Goal: Information Seeking & Learning: Learn about a topic

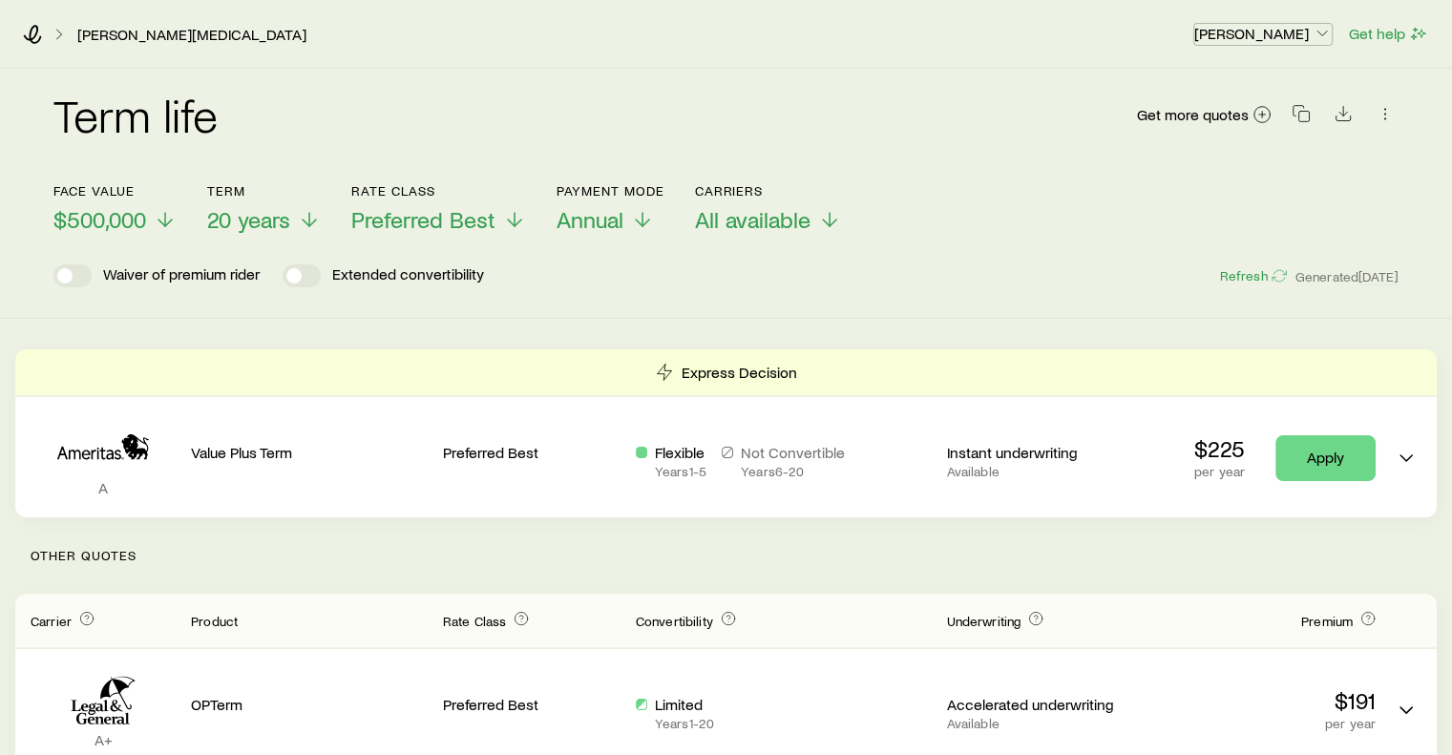
click at [1267, 36] on p "[PERSON_NAME]" at bounding box center [1262, 33] width 137 height 19
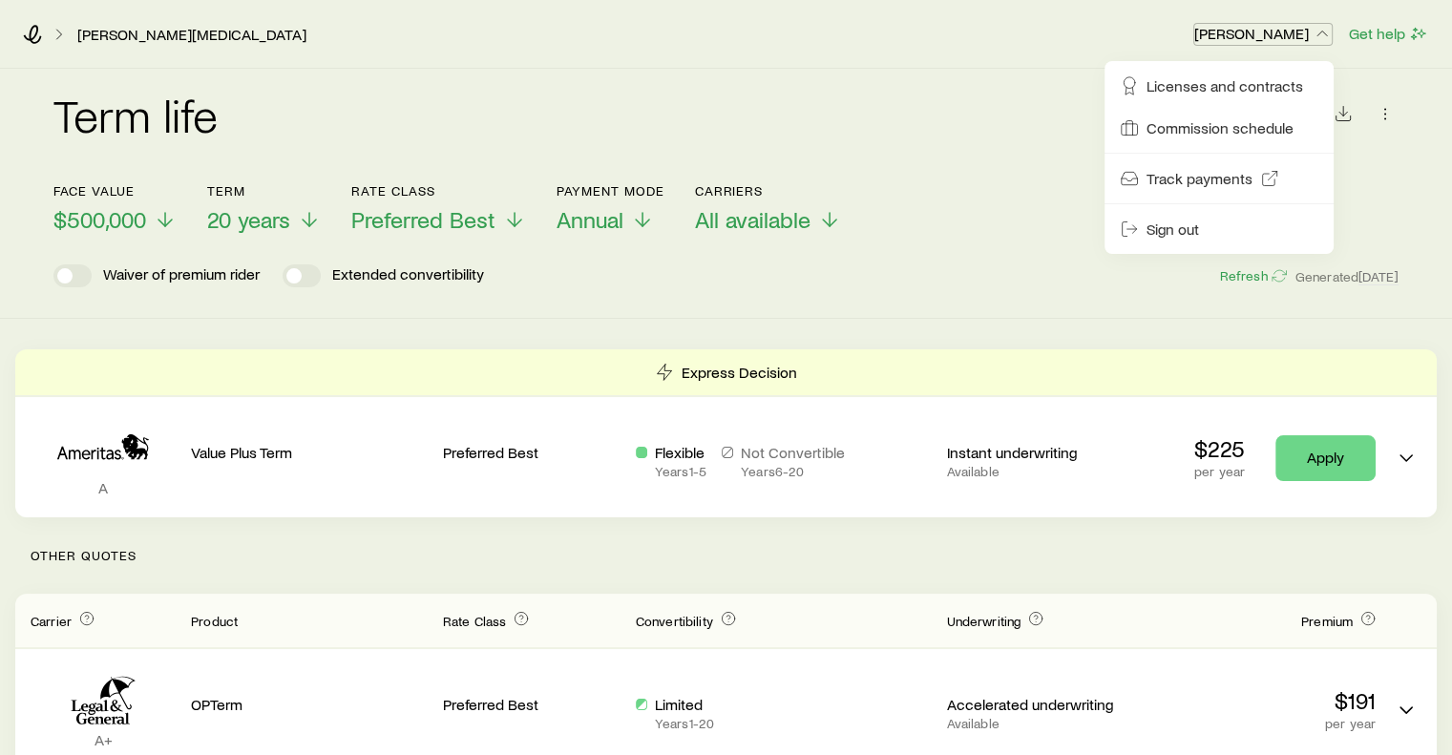
click at [1267, 36] on p "[PERSON_NAME]" at bounding box center [1262, 33] width 137 height 19
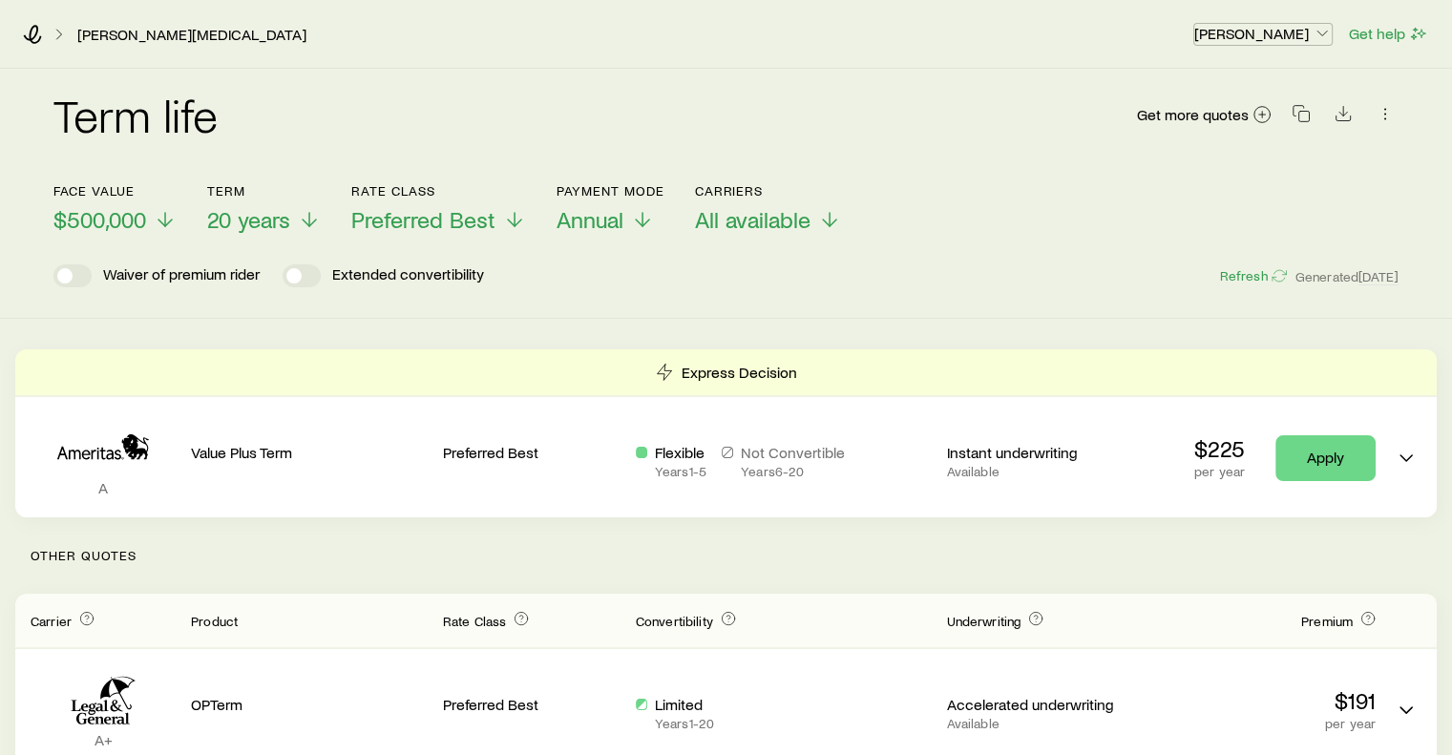
click at [1267, 36] on p "[PERSON_NAME]" at bounding box center [1262, 33] width 137 height 19
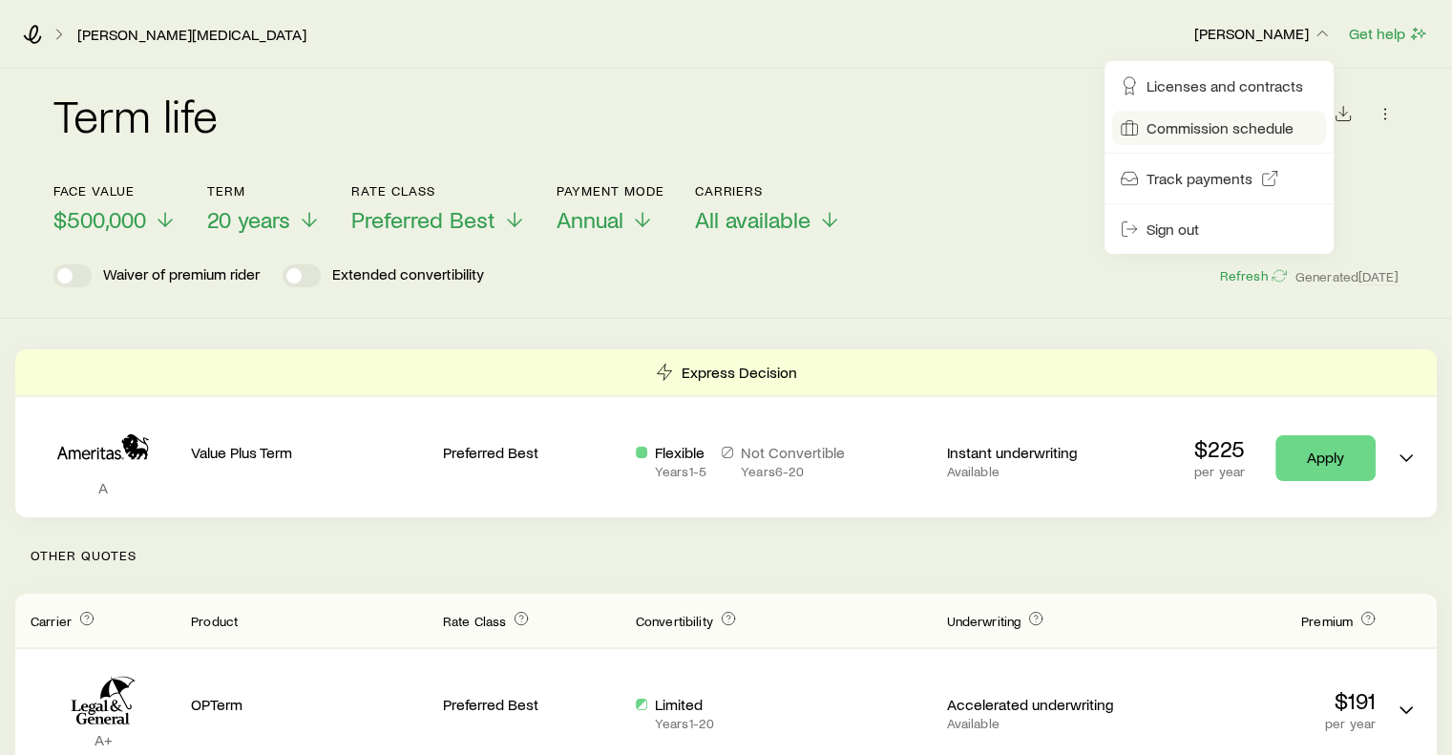
click at [1199, 137] on span "Commission schedule" at bounding box center [1219, 127] width 147 height 19
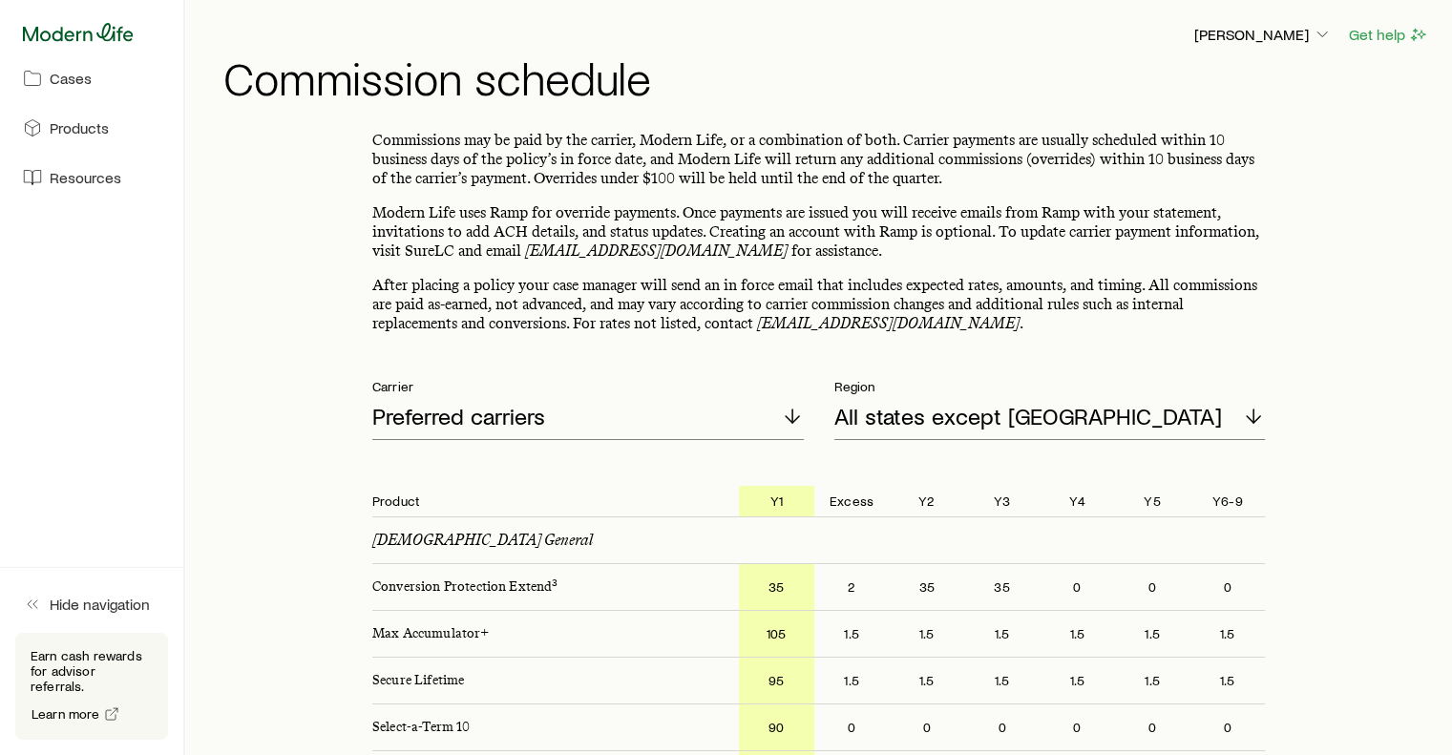
click at [92, 30] on icon at bounding box center [78, 32] width 111 height 19
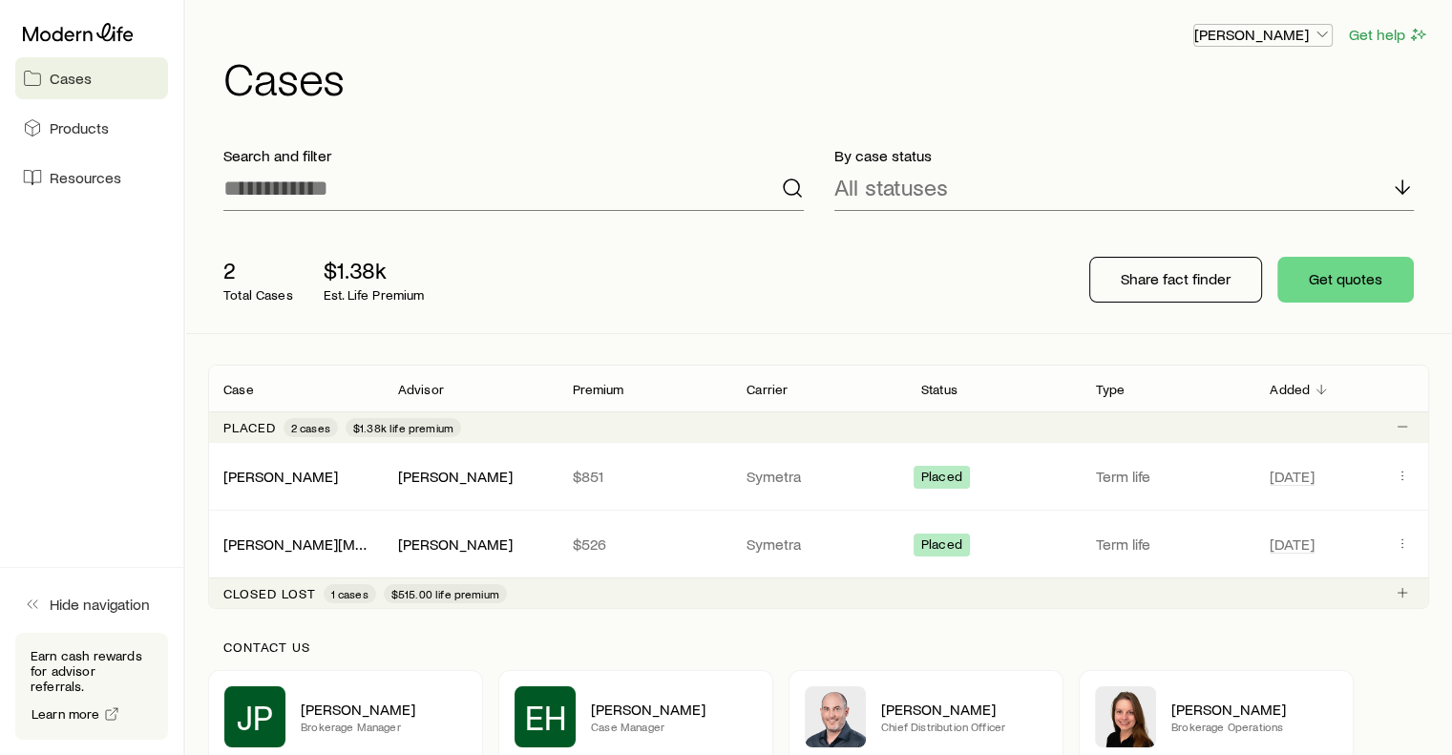
click at [1291, 36] on p "[PERSON_NAME]" at bounding box center [1262, 34] width 137 height 19
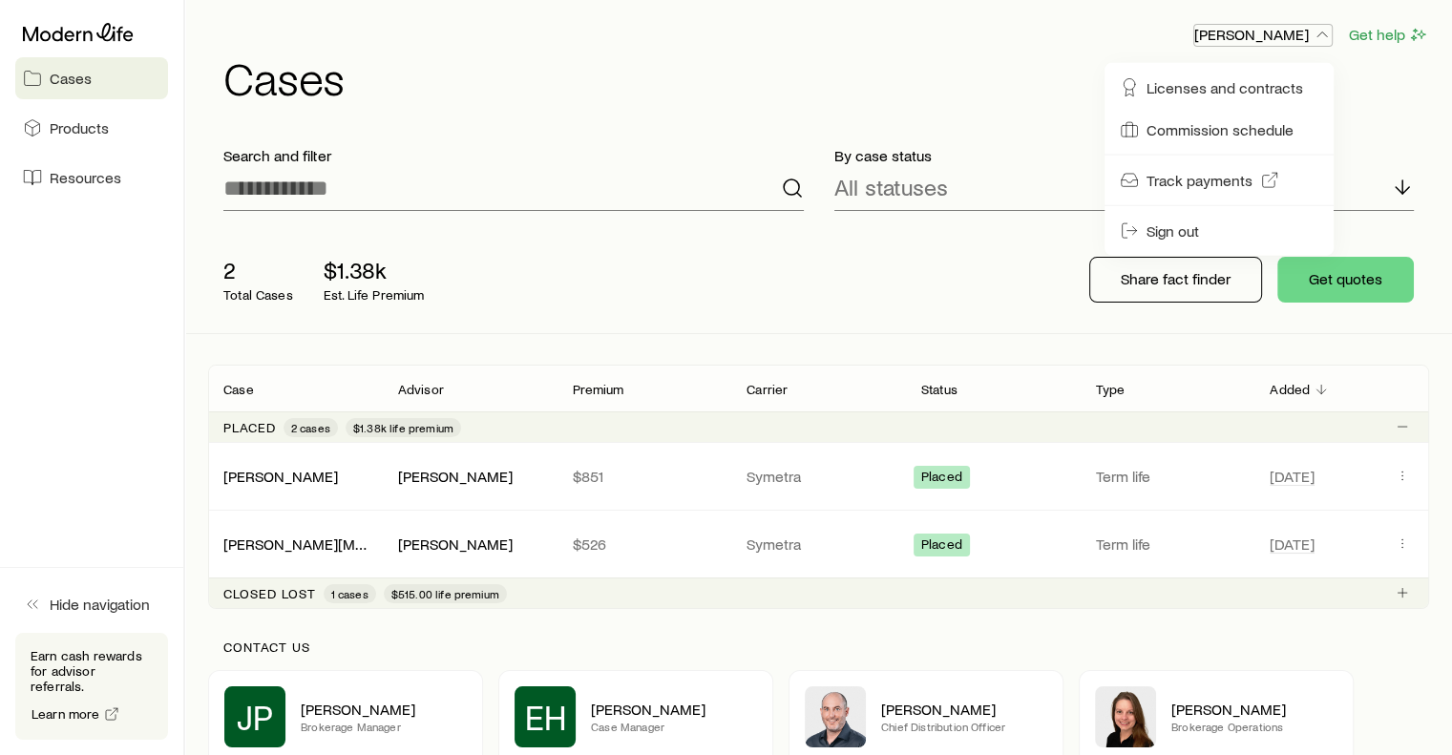
click at [1291, 36] on p "[PERSON_NAME]" at bounding box center [1262, 34] width 137 height 19
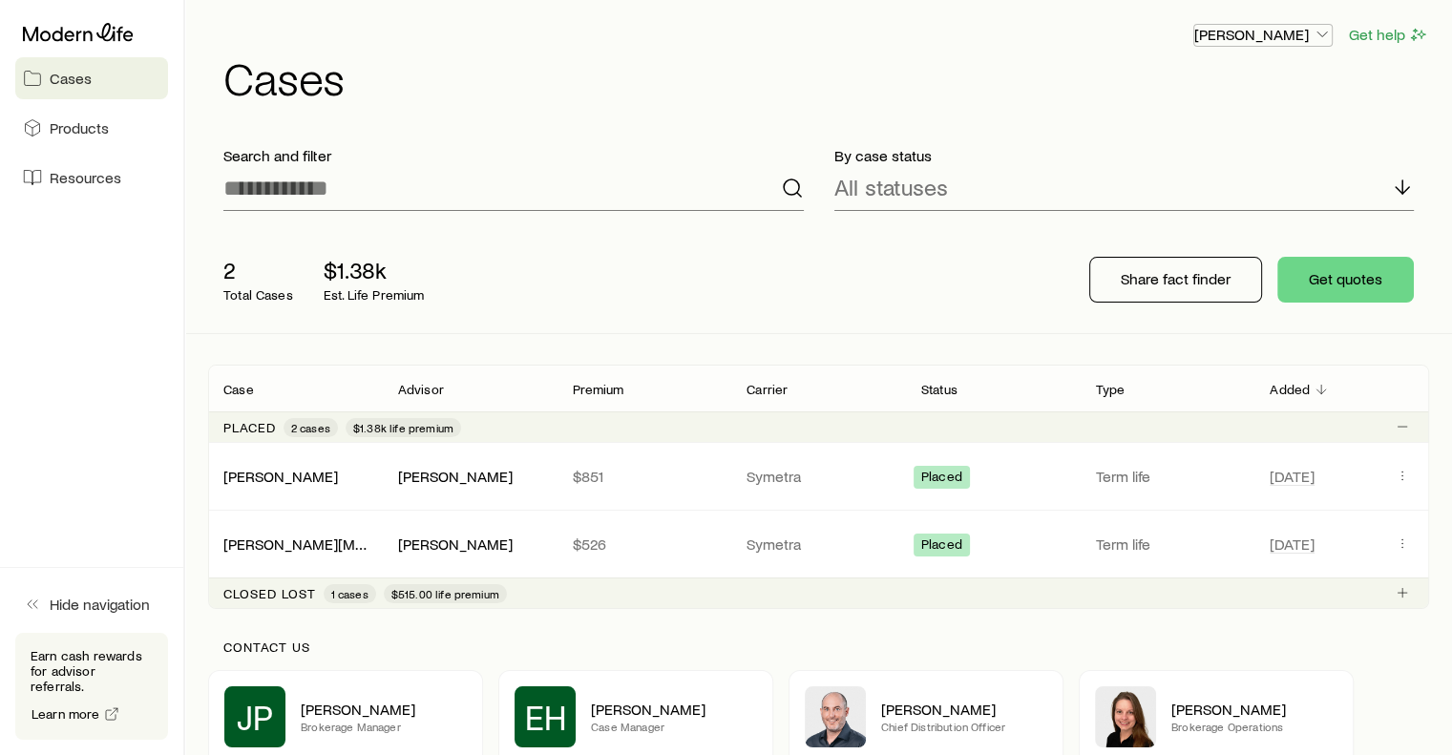
click at [1291, 36] on p "[PERSON_NAME]" at bounding box center [1262, 34] width 137 height 19
click at [1206, 171] on span "Track payments" at bounding box center [1199, 180] width 106 height 19
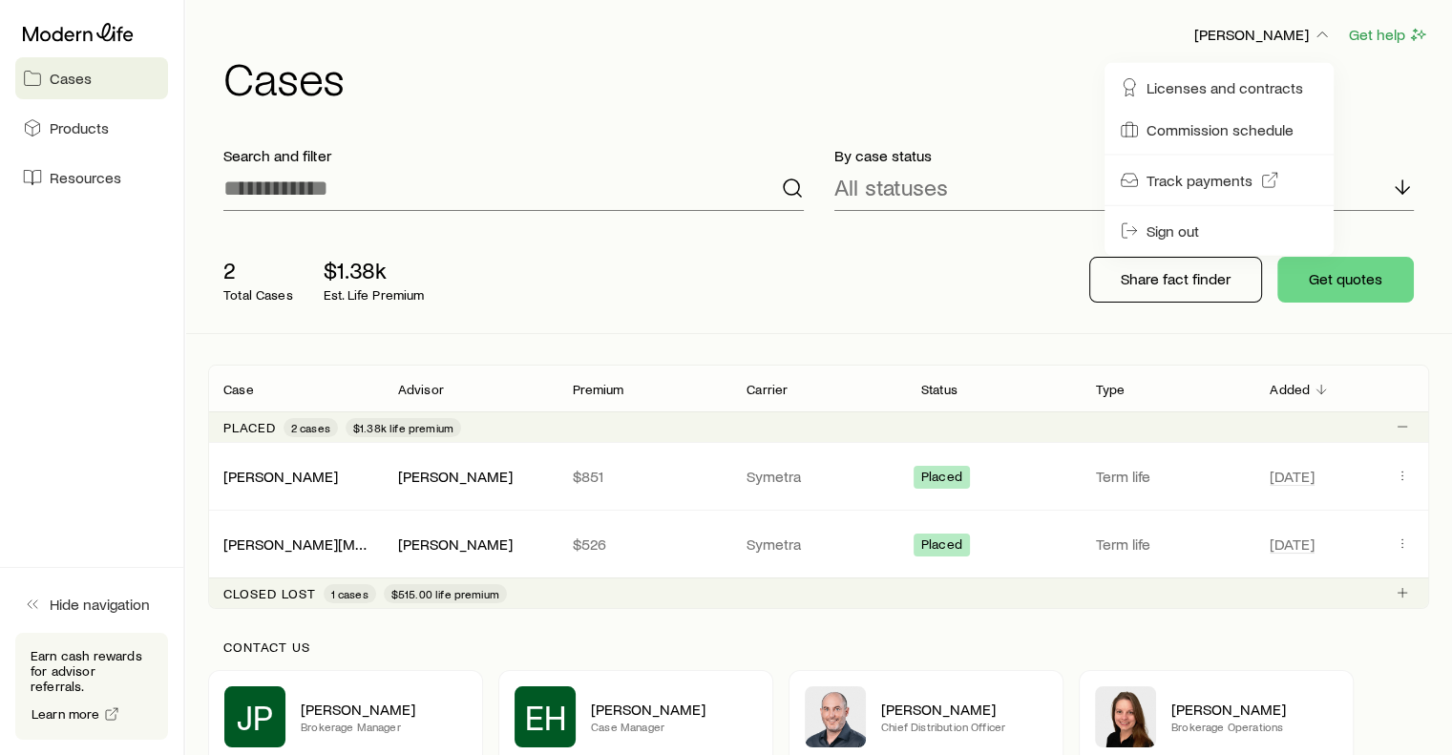
click at [908, 15] on div "[PERSON_NAME] Get help Cases" at bounding box center [818, 61] width 1221 height 123
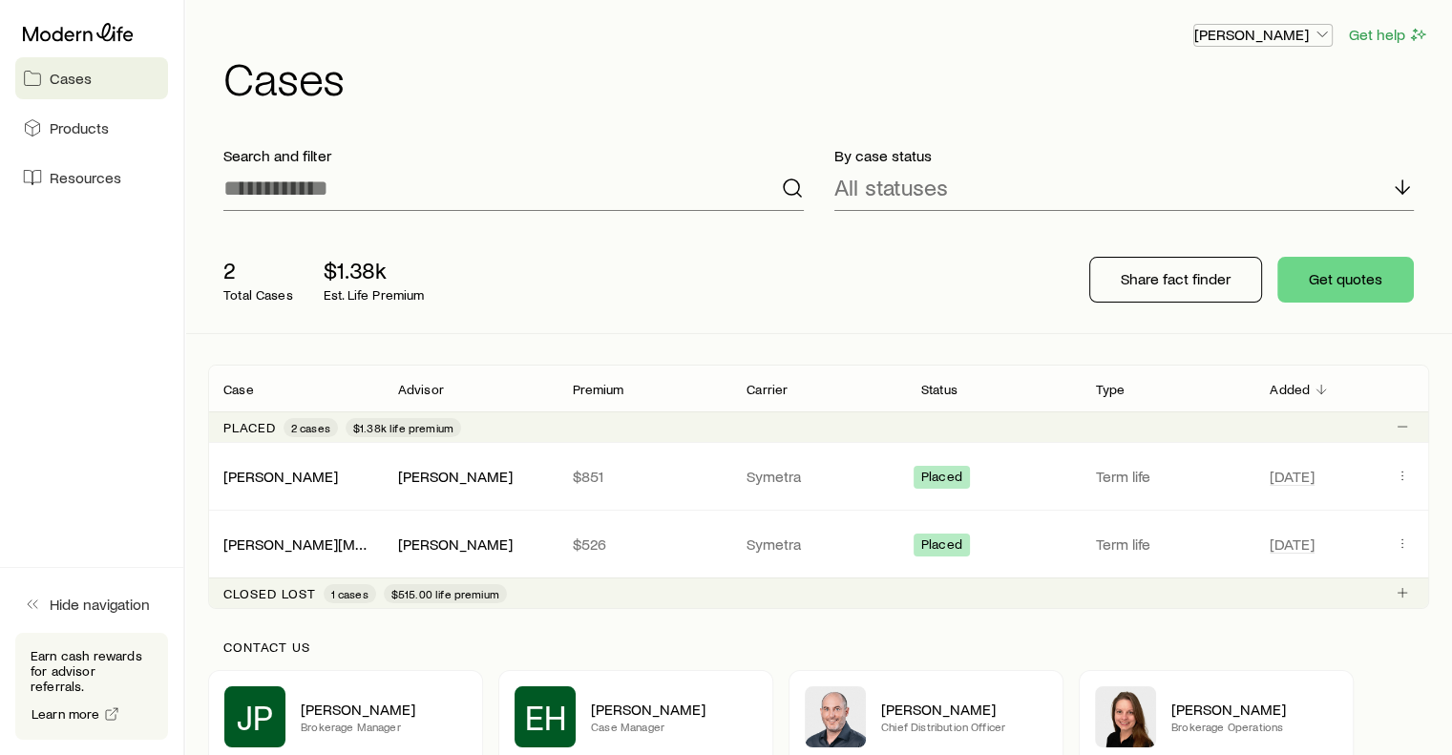
click at [1265, 34] on p "[PERSON_NAME]" at bounding box center [1262, 34] width 137 height 19
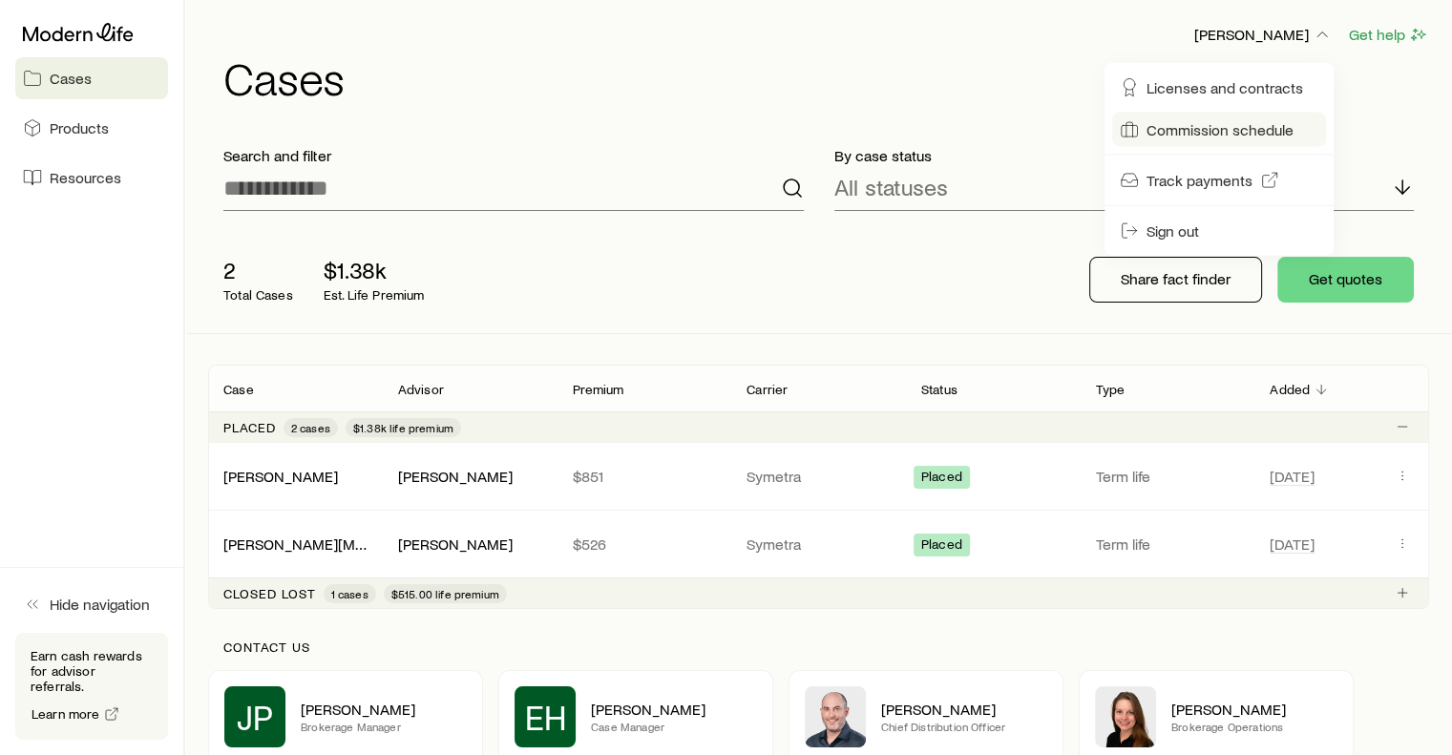
click at [1206, 130] on span "Commission schedule" at bounding box center [1219, 129] width 147 height 19
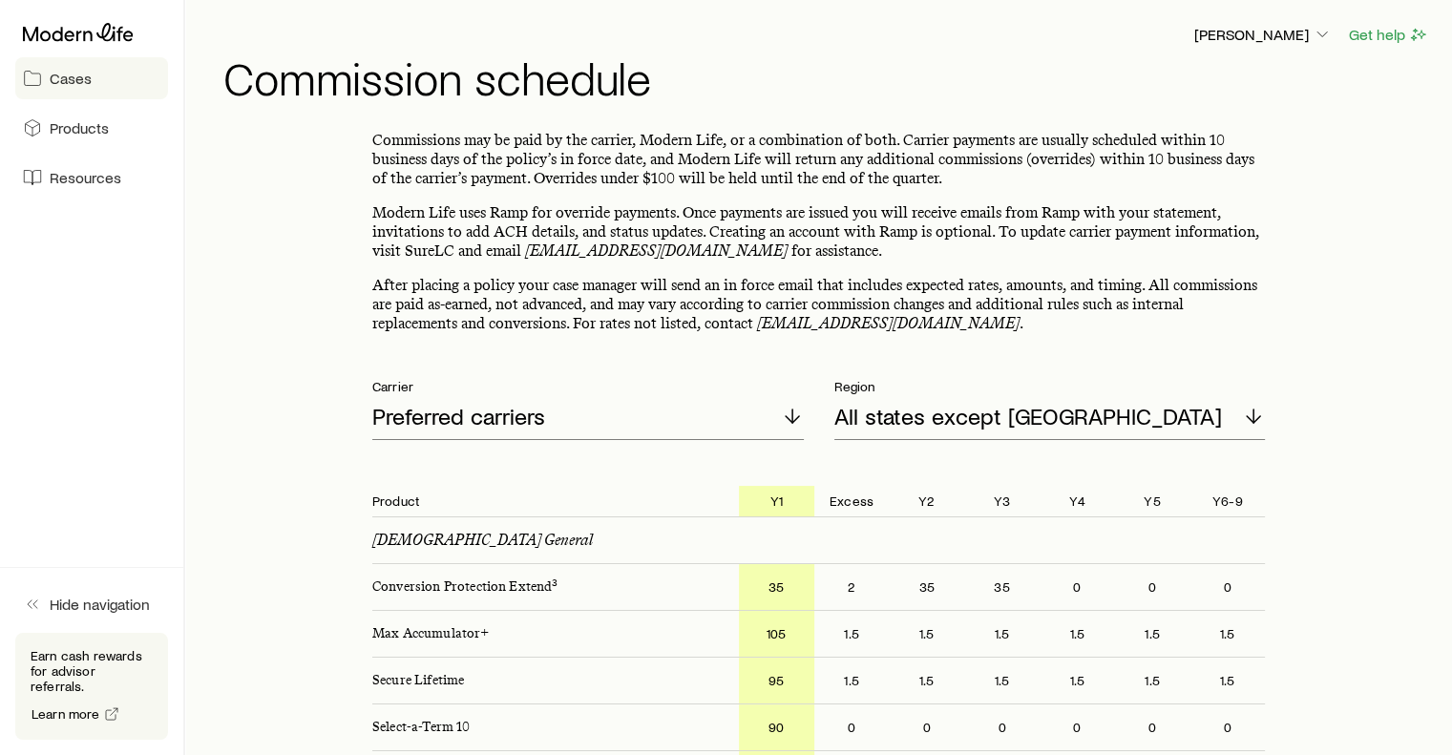
click at [84, 92] on link "Cases" at bounding box center [91, 78] width 153 height 42
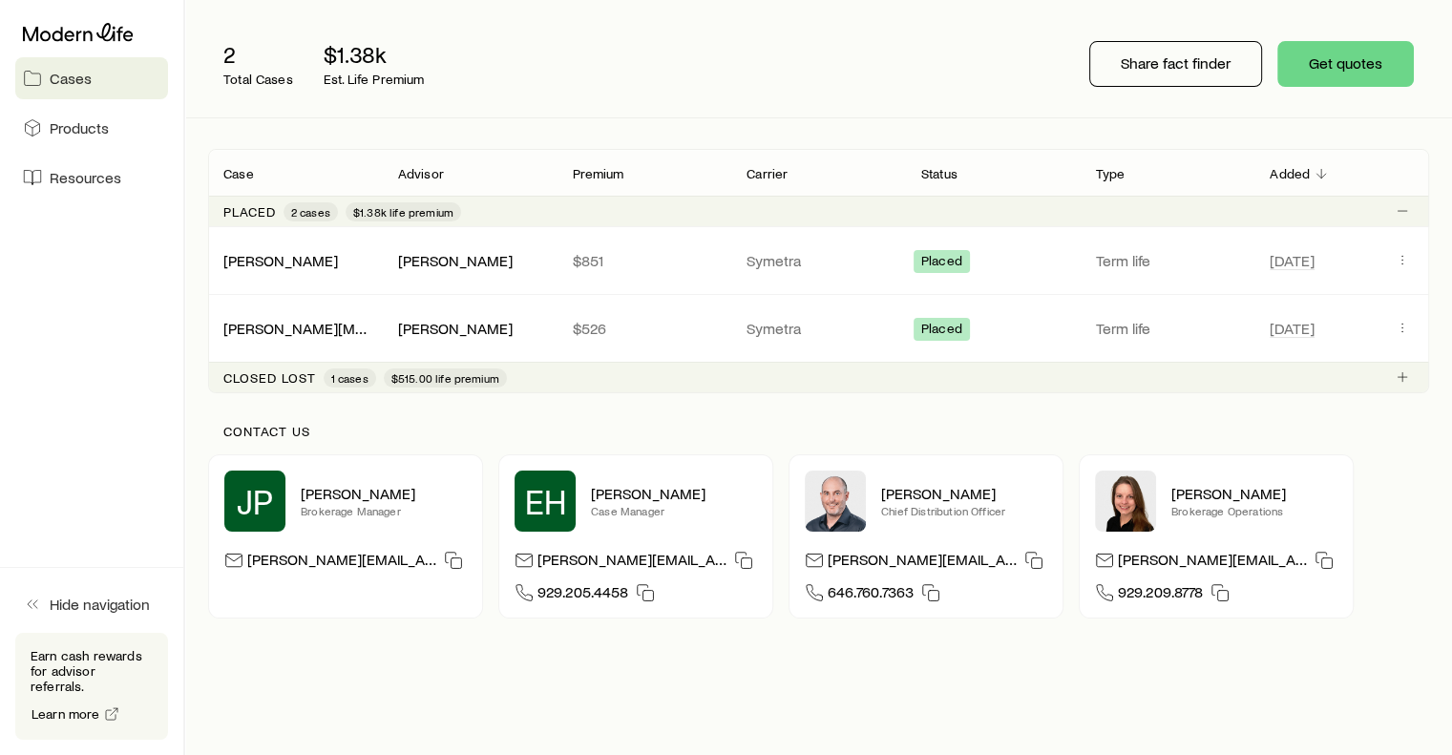
scroll to position [220, 0]
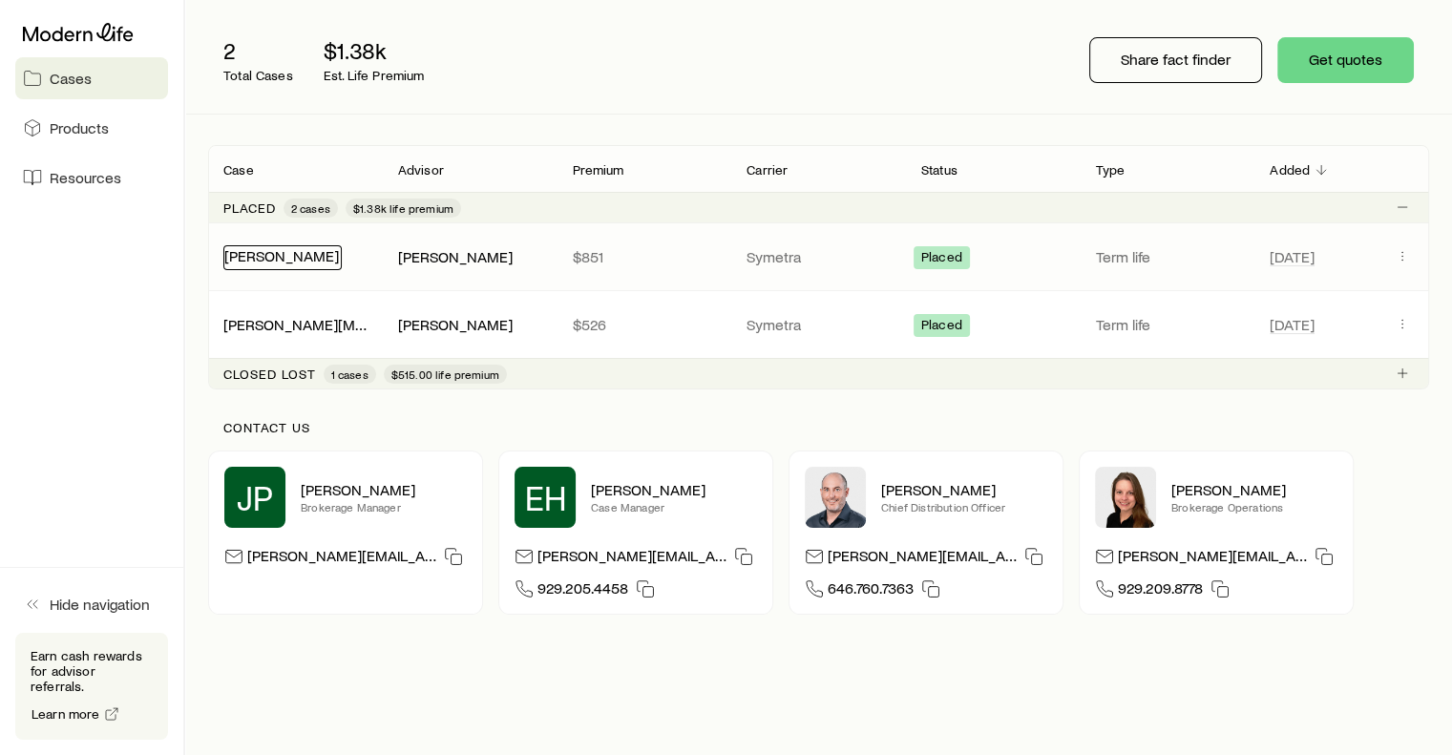
click at [294, 261] on link "[PERSON_NAME]" at bounding box center [281, 255] width 115 height 18
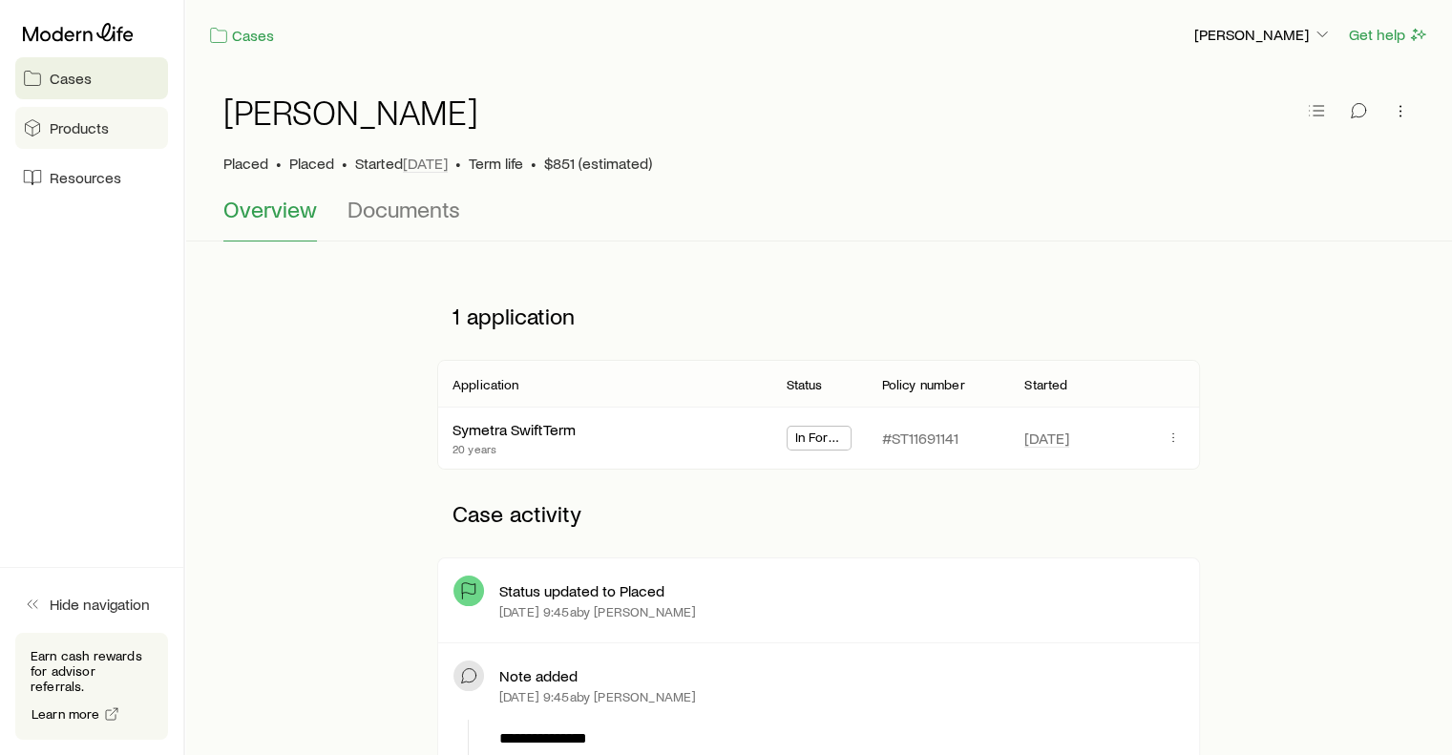
click at [70, 133] on span "Products" at bounding box center [79, 127] width 59 height 19
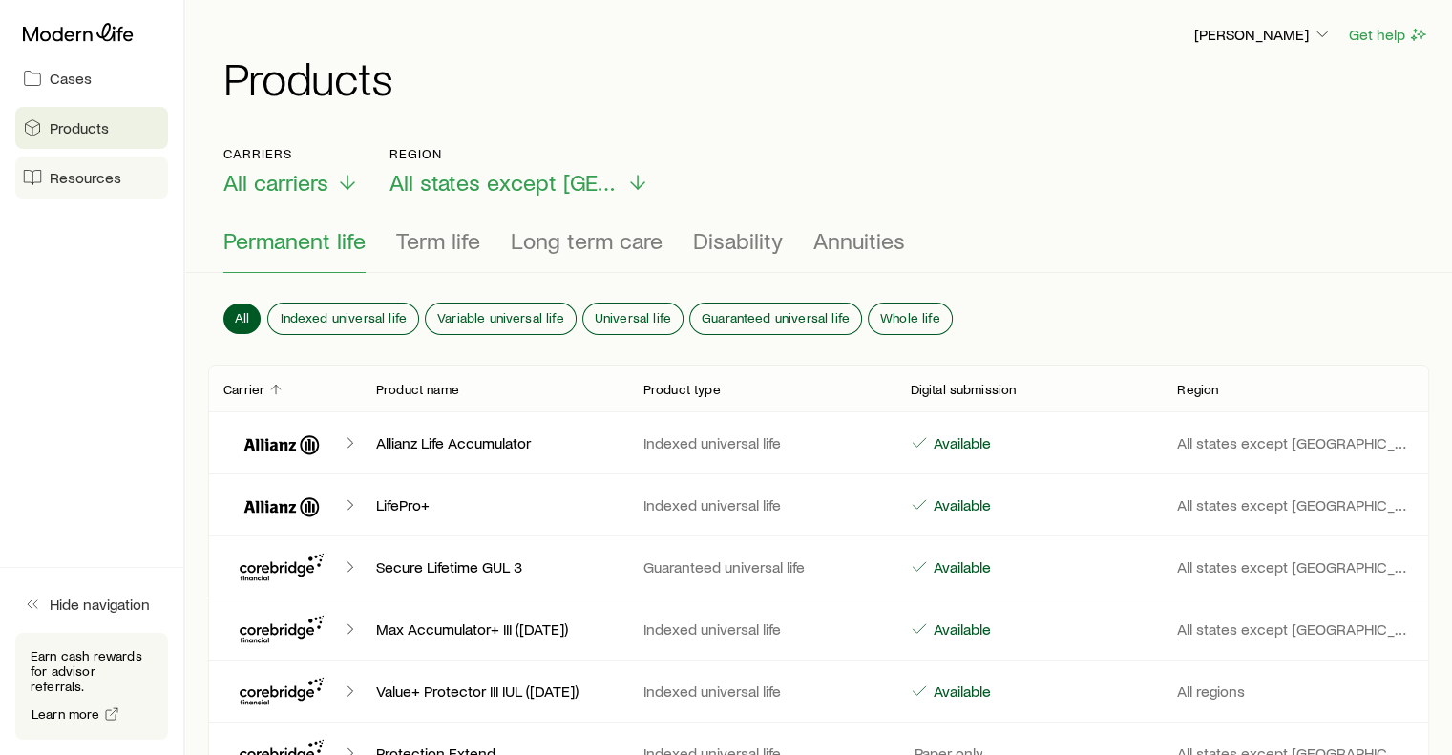
click at [114, 181] on span "Resources" at bounding box center [86, 177] width 72 height 19
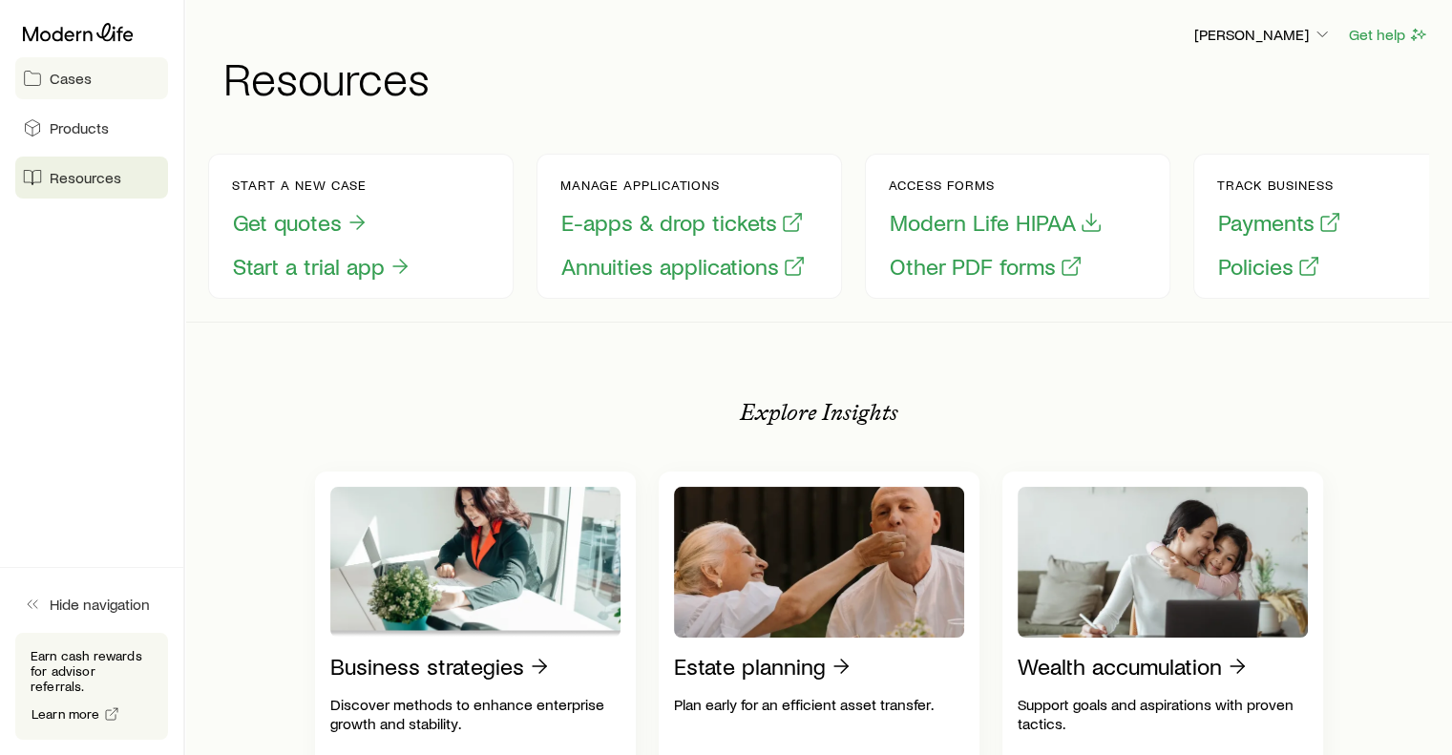
click at [76, 69] on span "Cases" at bounding box center [71, 78] width 42 height 19
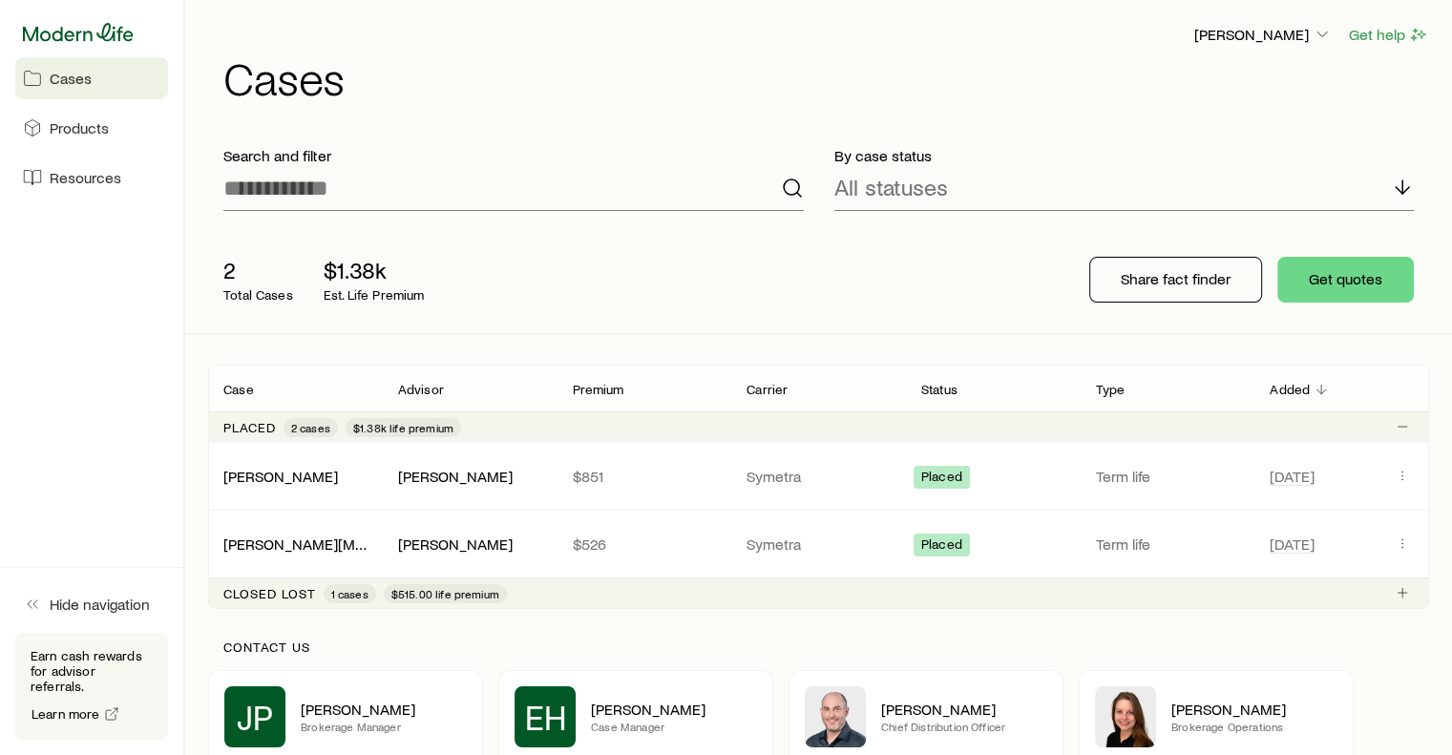
click at [90, 37] on icon at bounding box center [78, 32] width 111 height 19
click at [1237, 31] on p "[PERSON_NAME]" at bounding box center [1262, 34] width 137 height 19
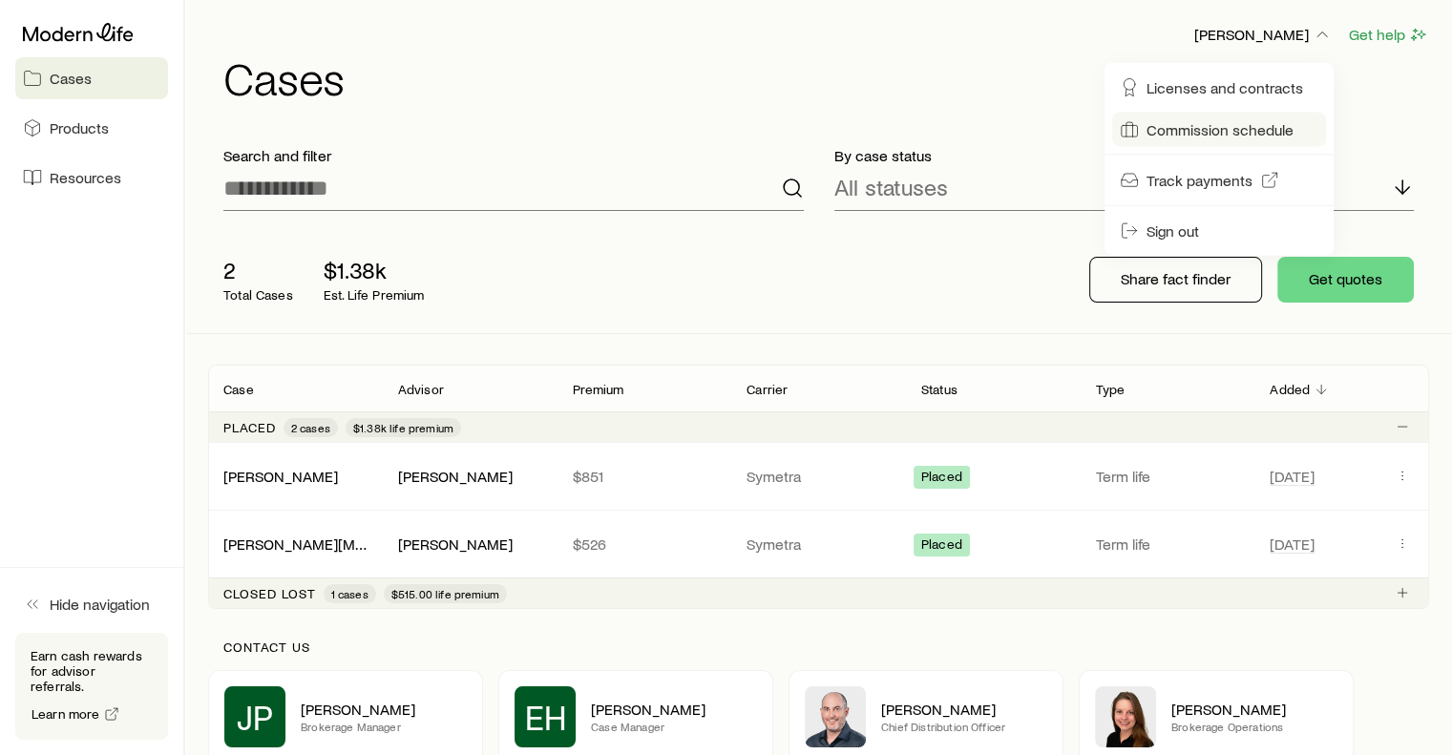
click at [1186, 129] on span "Commission schedule" at bounding box center [1219, 129] width 147 height 19
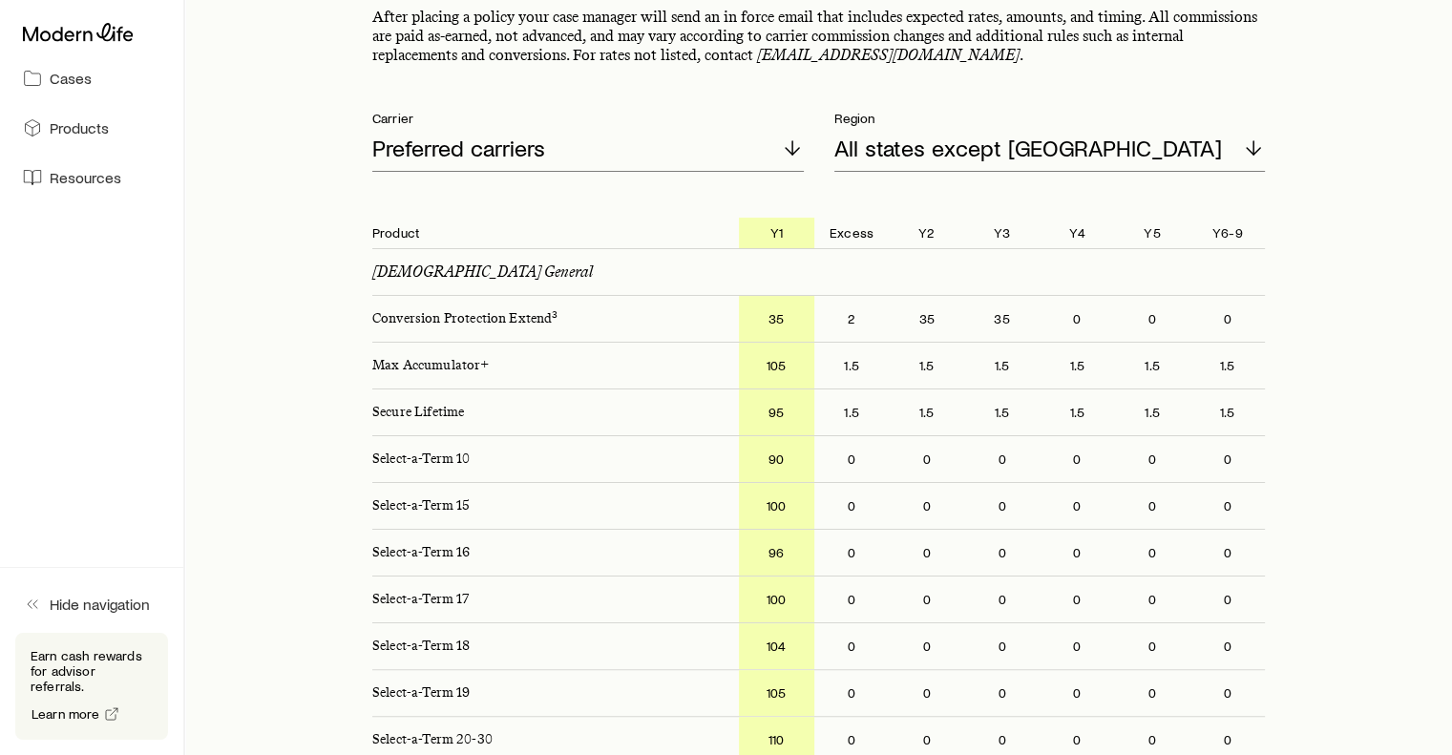
scroll to position [286, 0]
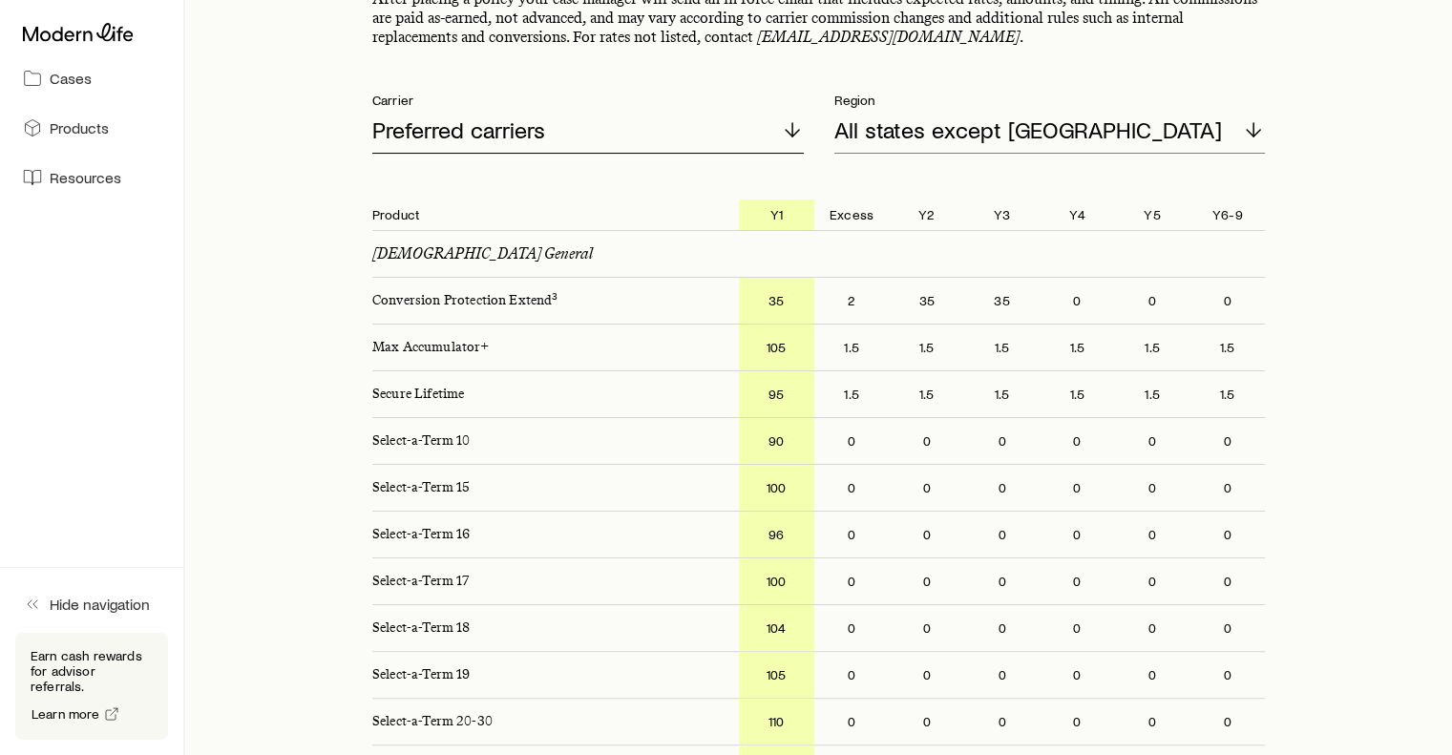
click at [503, 116] on p "Preferred carriers" at bounding box center [458, 129] width 173 height 27
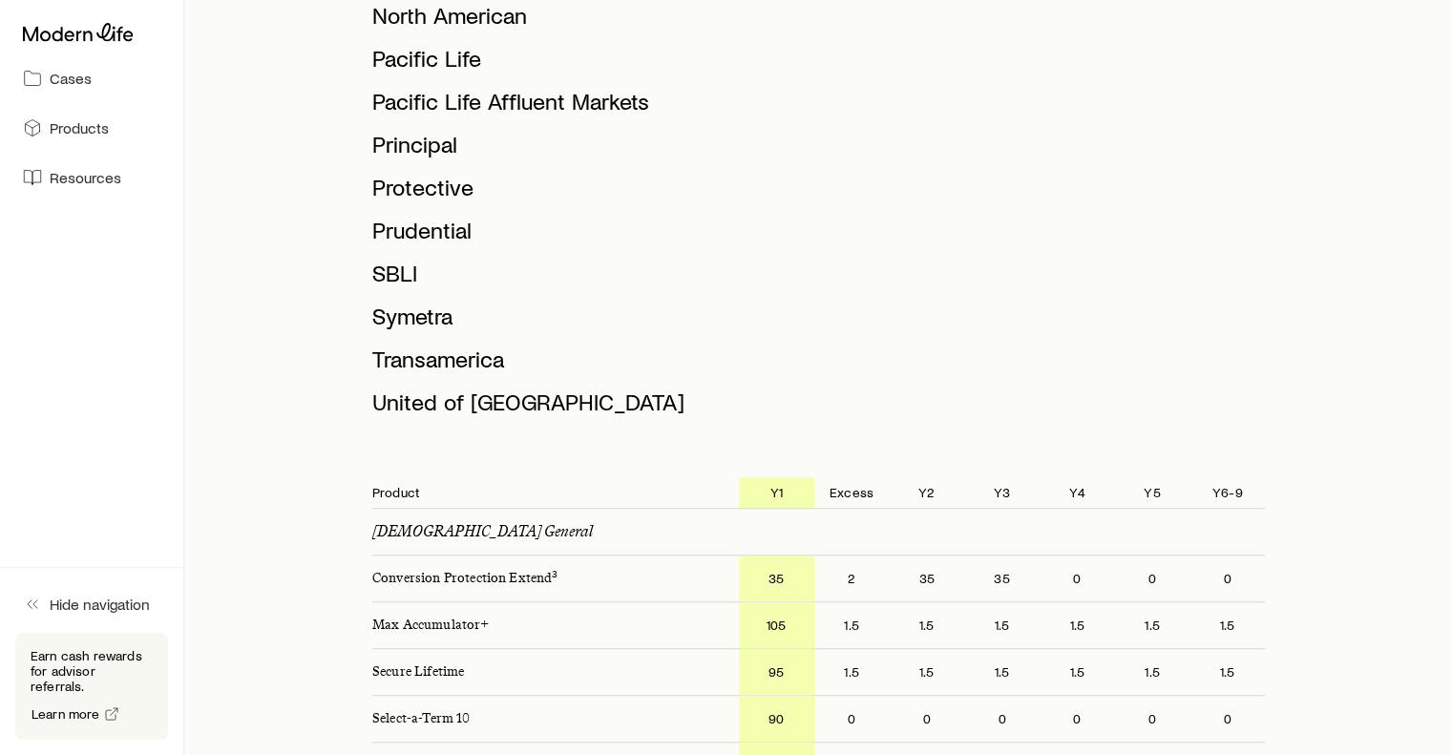
scroll to position [1112, 0]
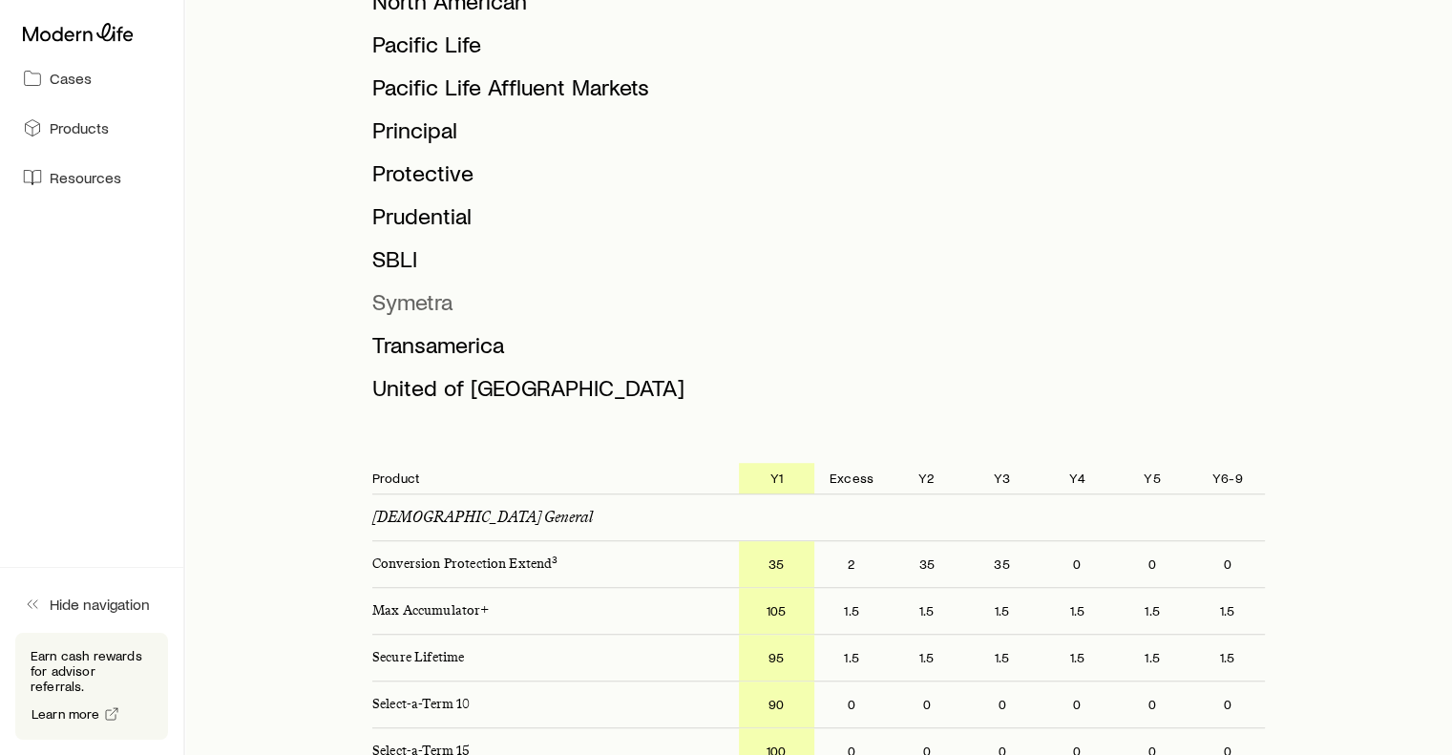
click at [430, 304] on span "Symetra" at bounding box center [412, 301] width 80 height 28
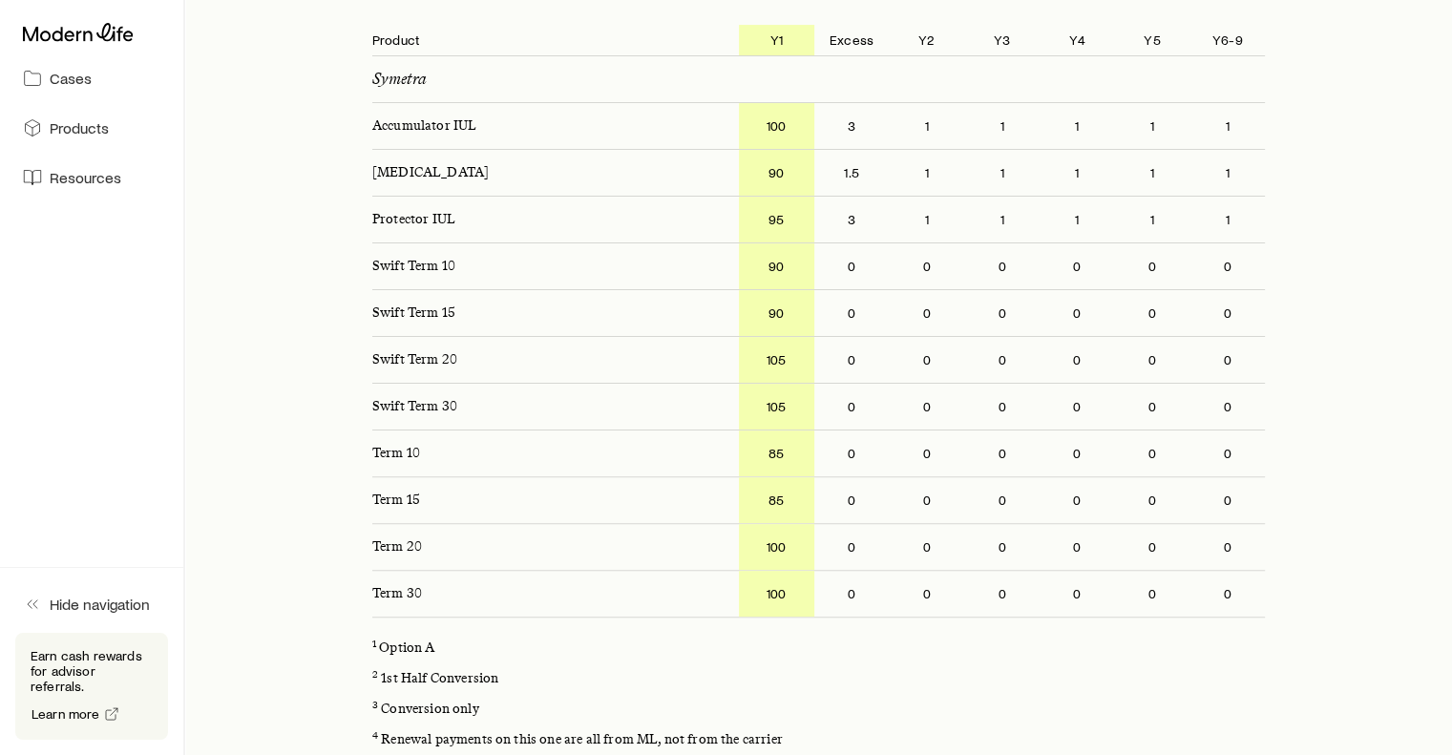
scroll to position [0, 0]
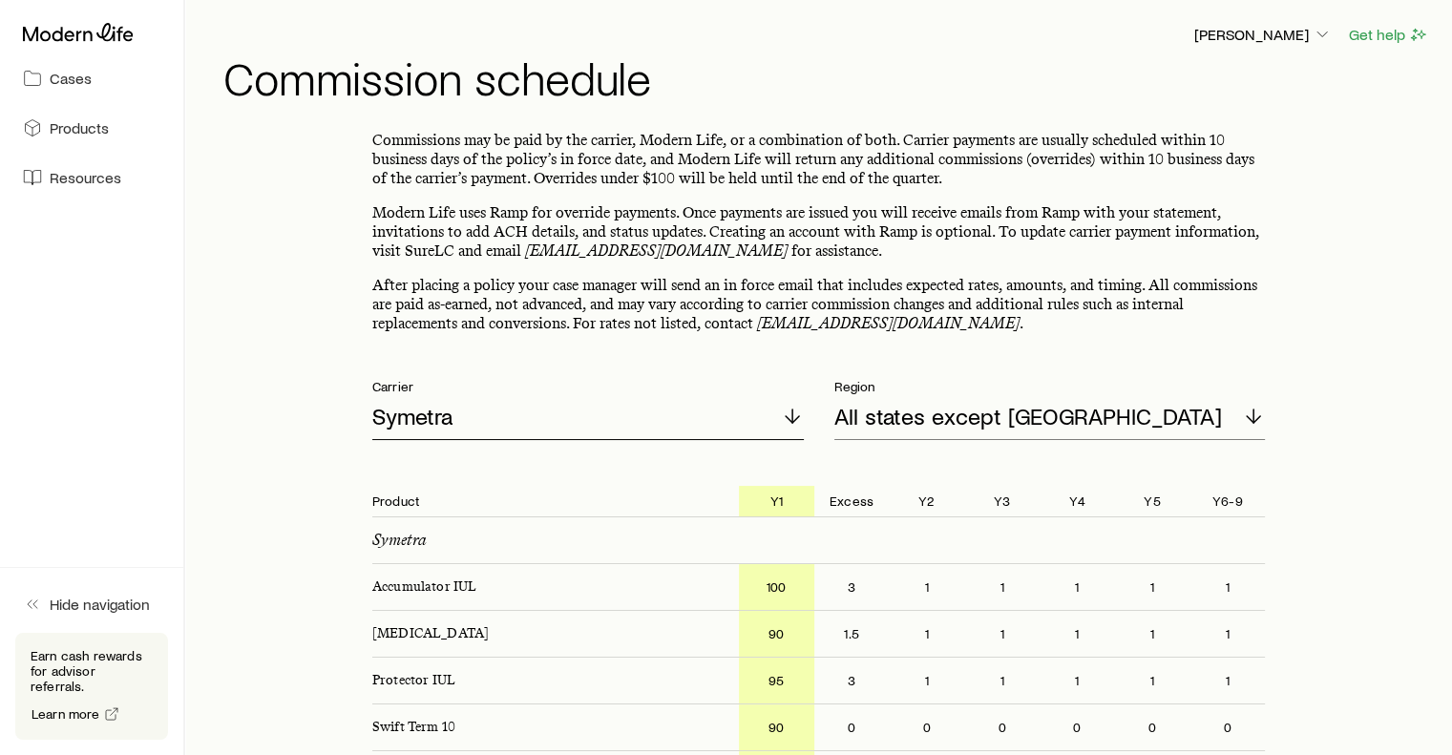
click at [630, 422] on div "Symetra" at bounding box center [587, 417] width 431 height 46
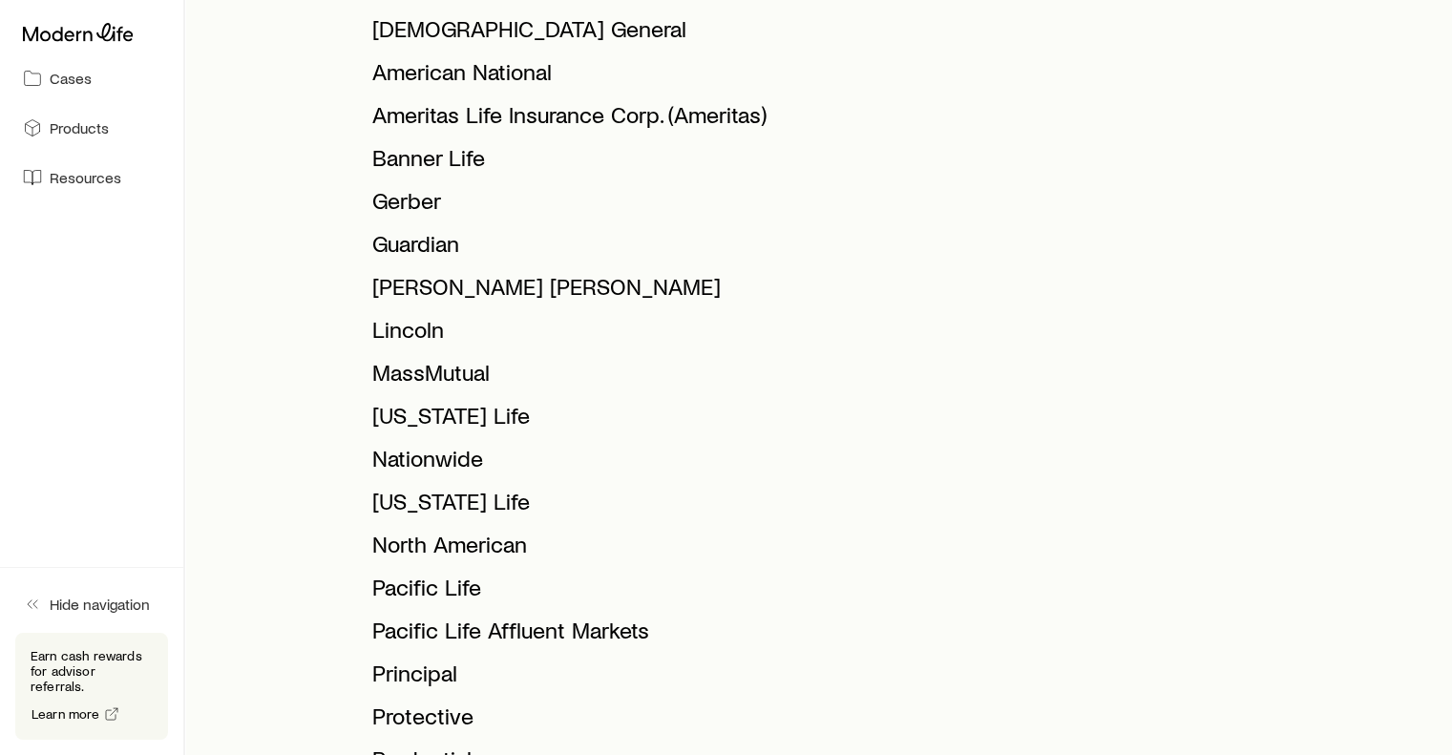
scroll to position [577, 0]
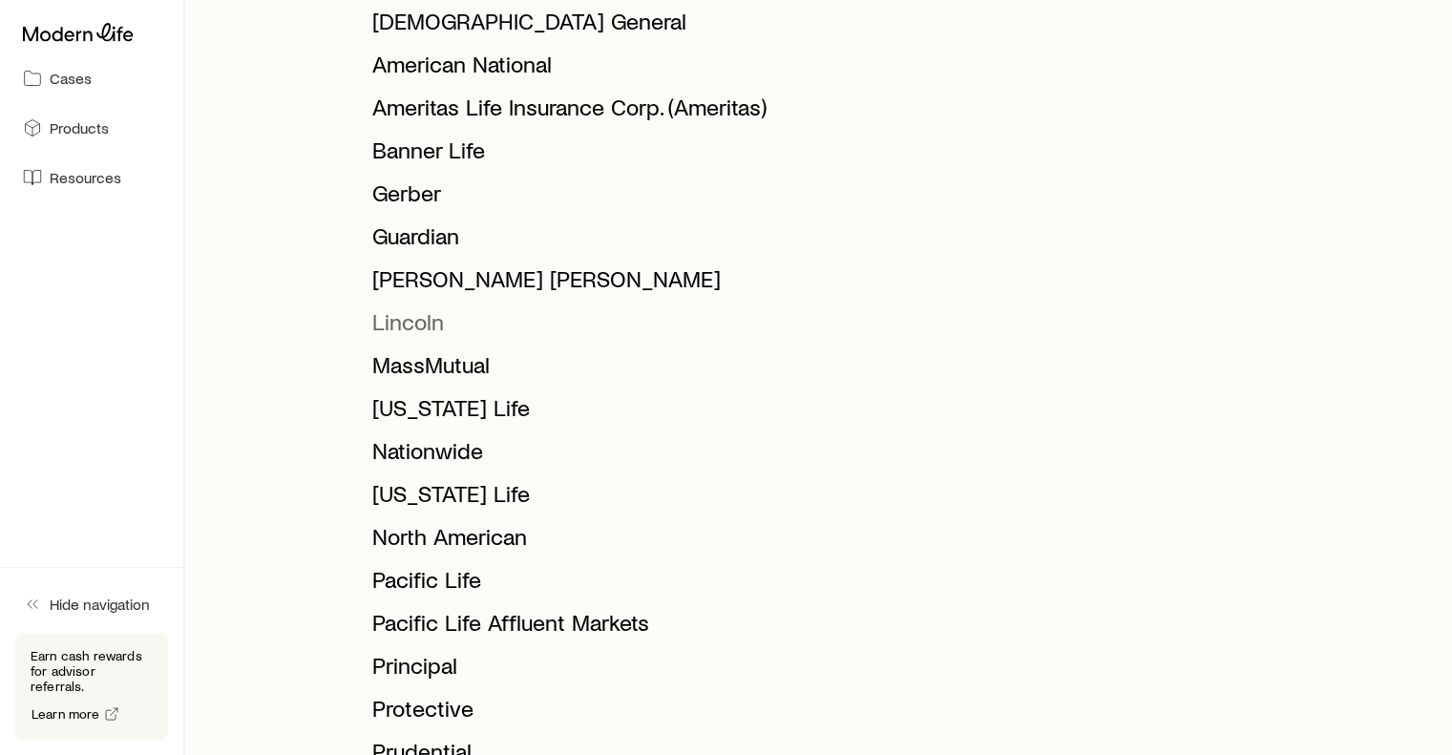
click at [422, 322] on span "Lincoln" at bounding box center [408, 321] width 72 height 28
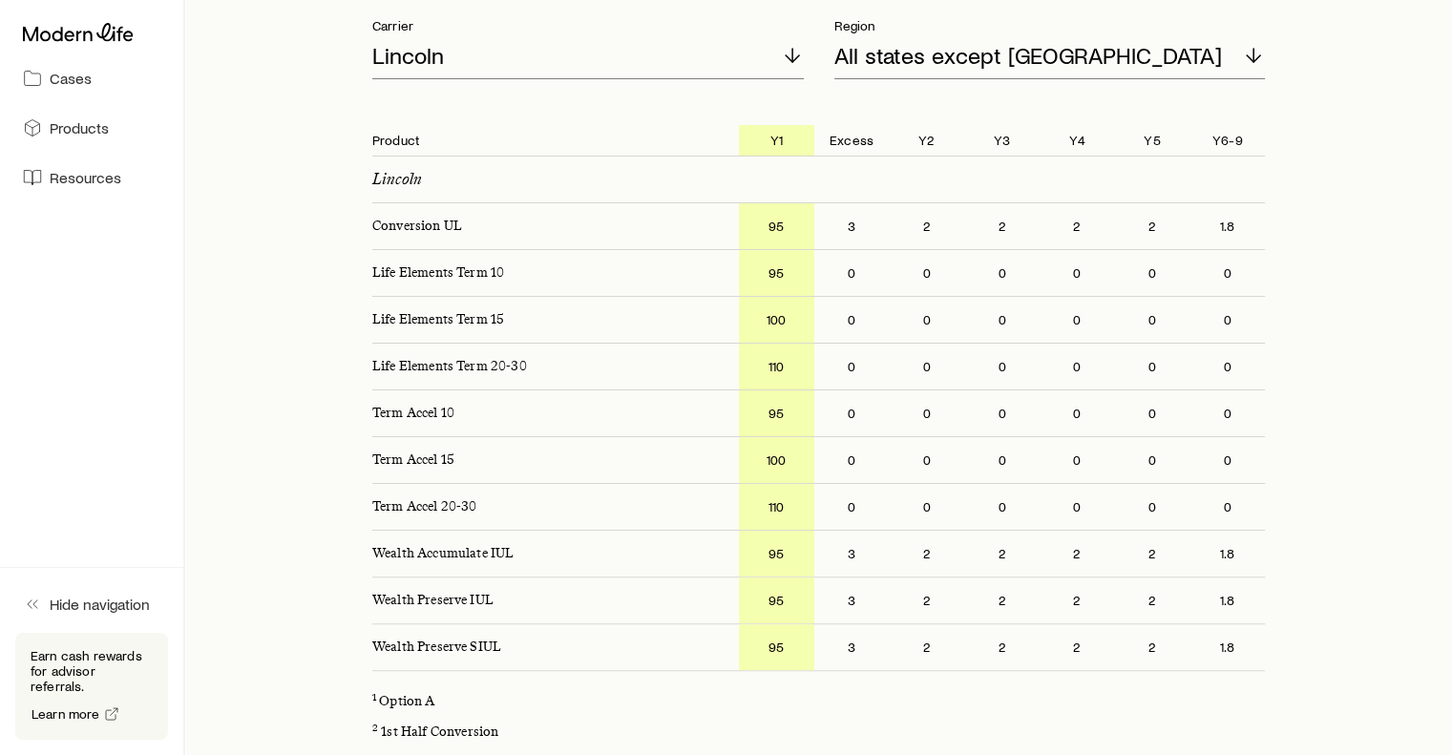
scroll to position [257, 0]
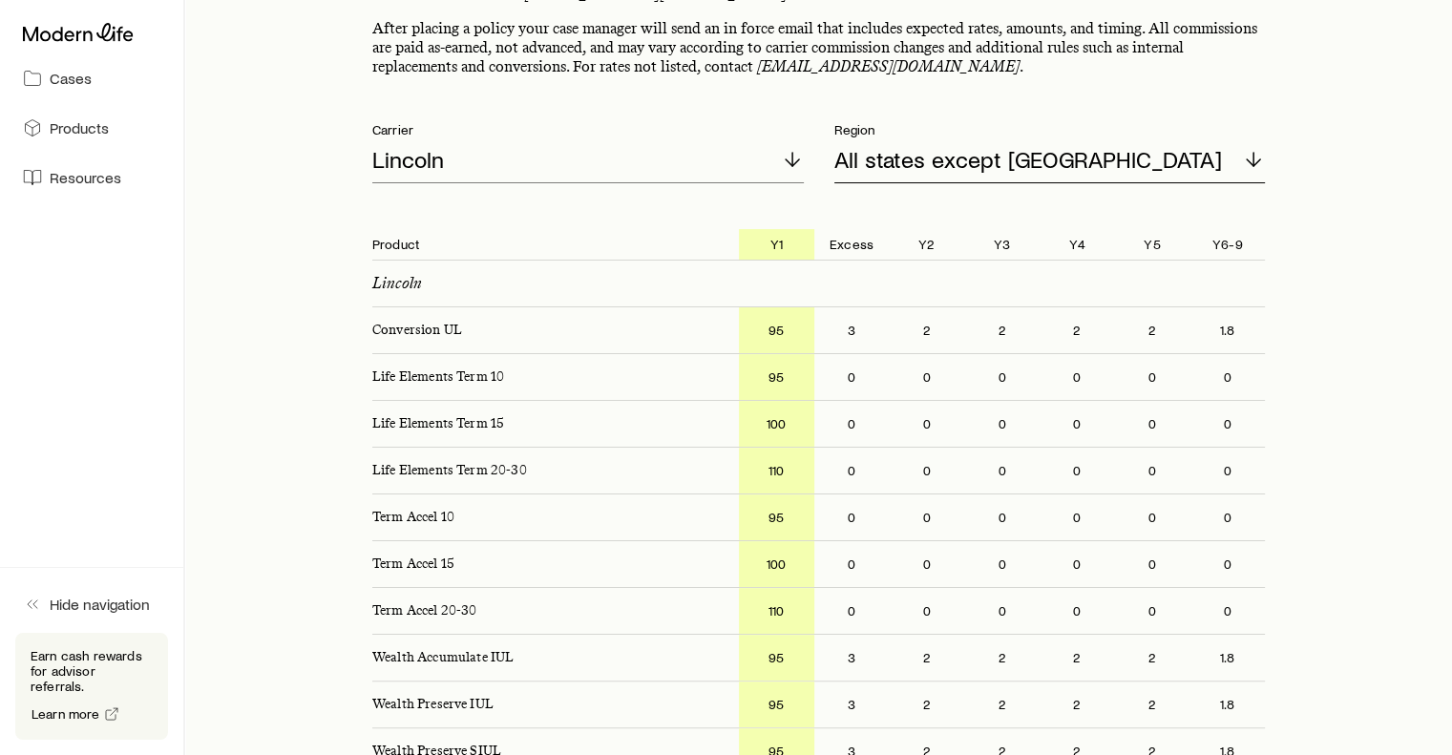
click at [962, 152] on p "All states except [GEOGRAPHIC_DATA]" at bounding box center [1028, 159] width 388 height 27
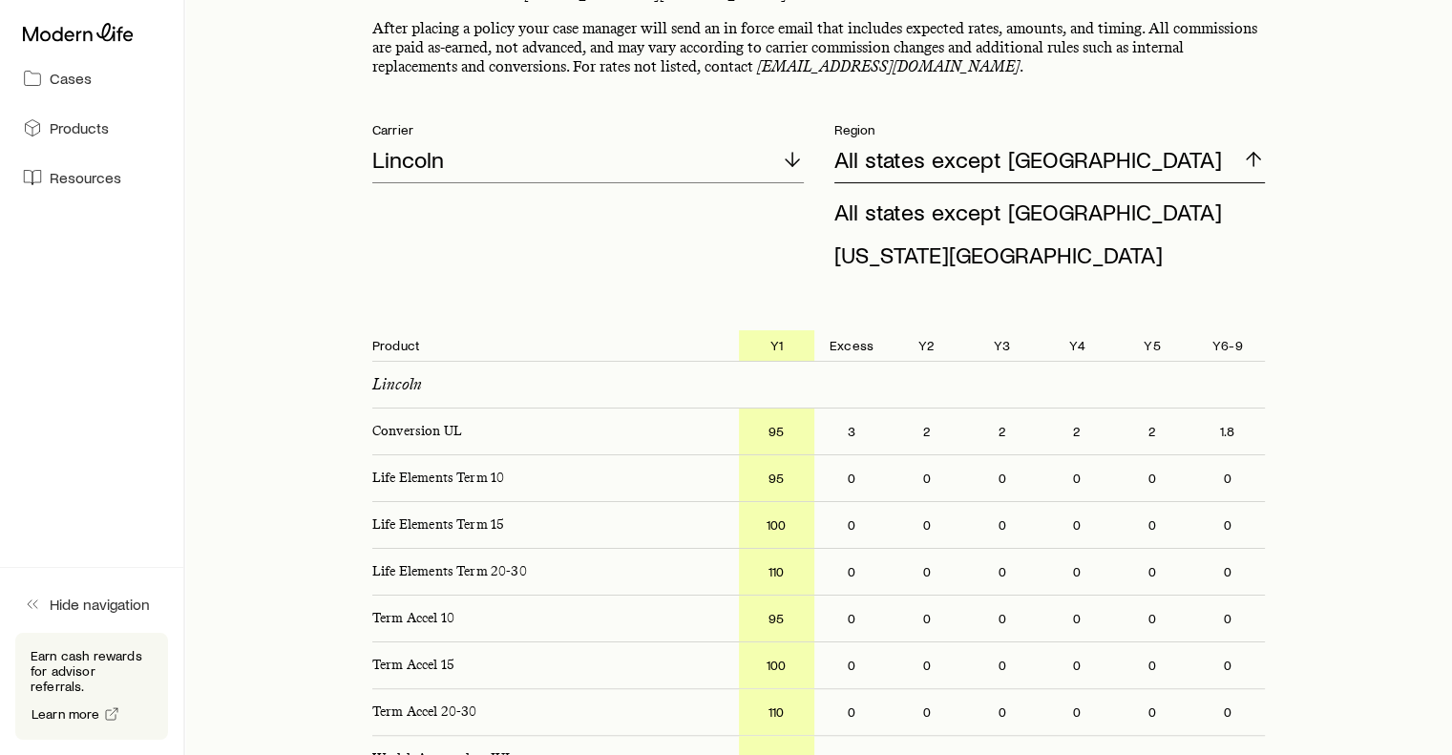
click at [962, 152] on p "All states except [GEOGRAPHIC_DATA]" at bounding box center [1028, 159] width 388 height 27
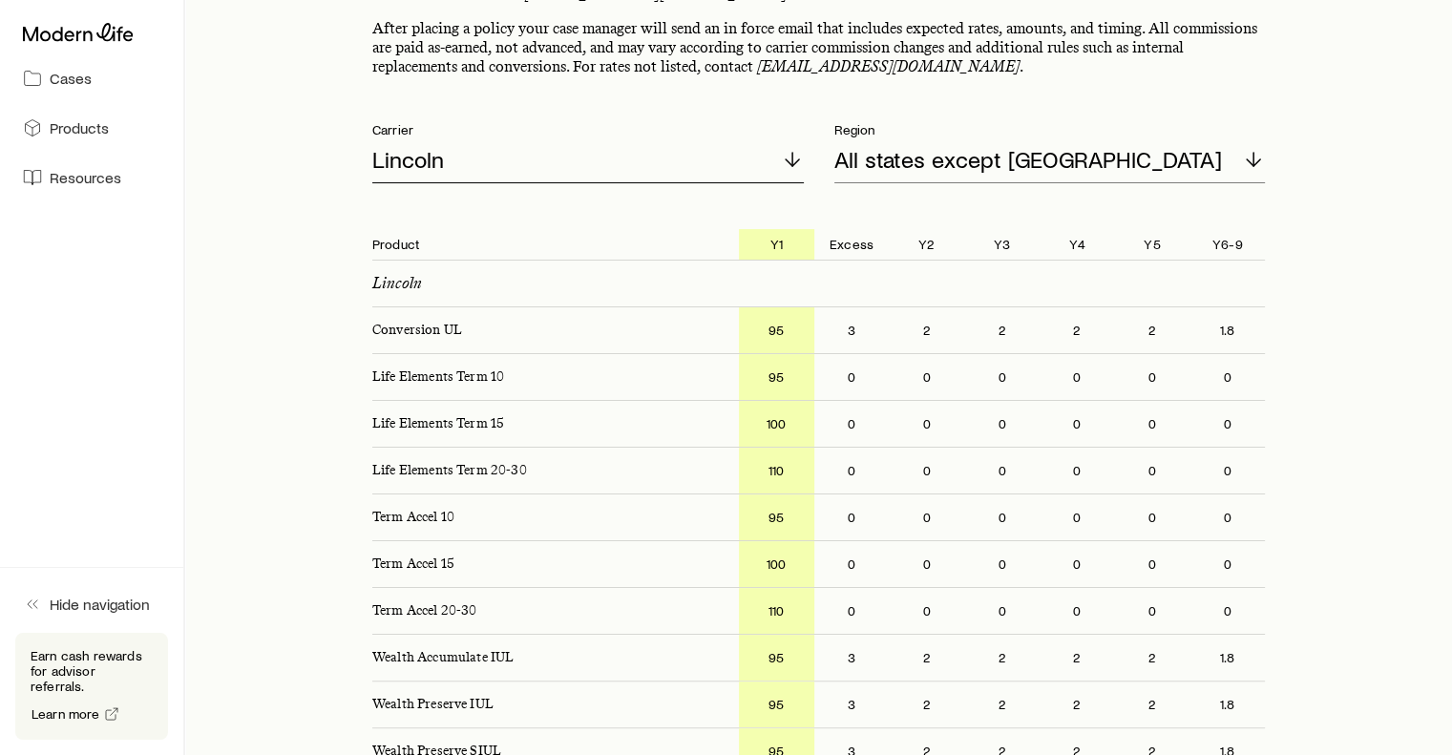
click at [519, 148] on div "Lincoln" at bounding box center [587, 160] width 431 height 46
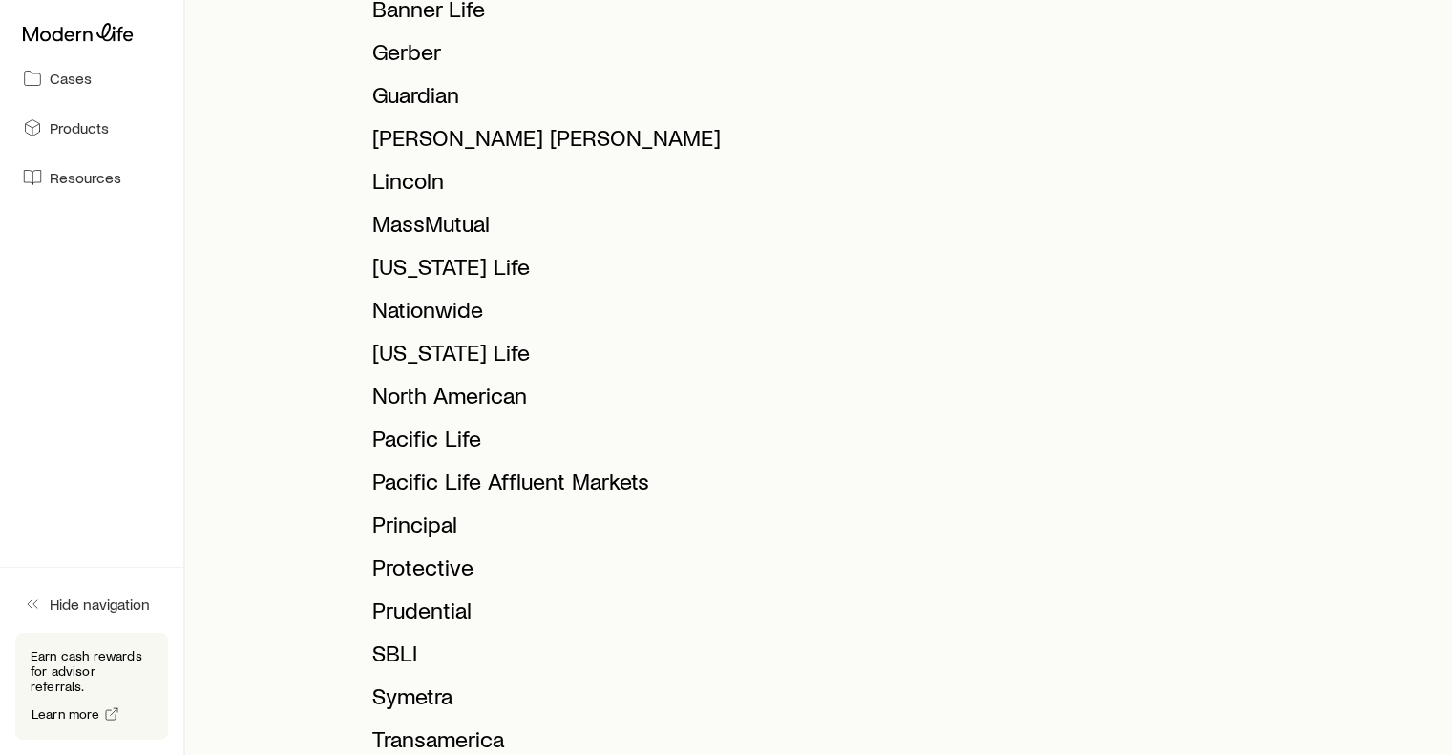
scroll to position [771, 0]
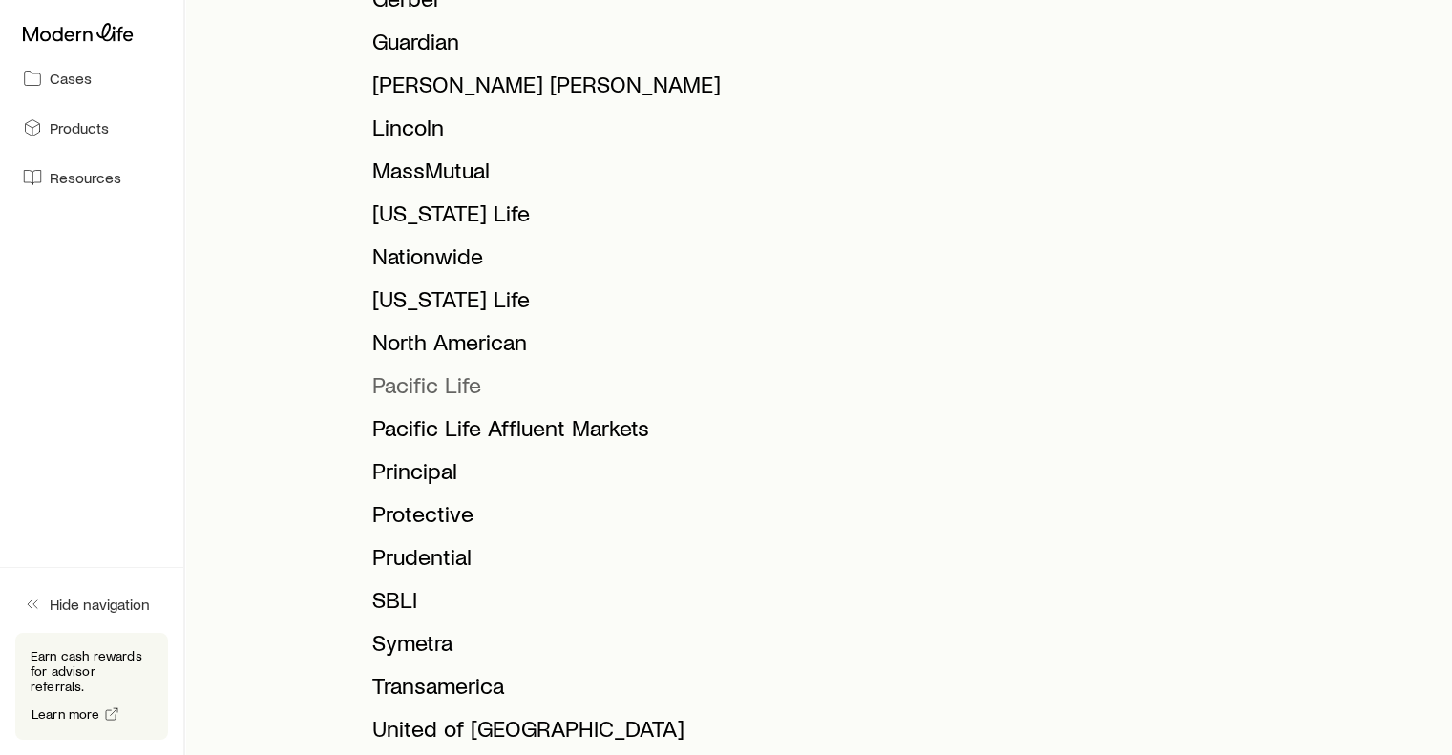
click at [452, 381] on span "Pacific Life" at bounding box center [426, 384] width 109 height 28
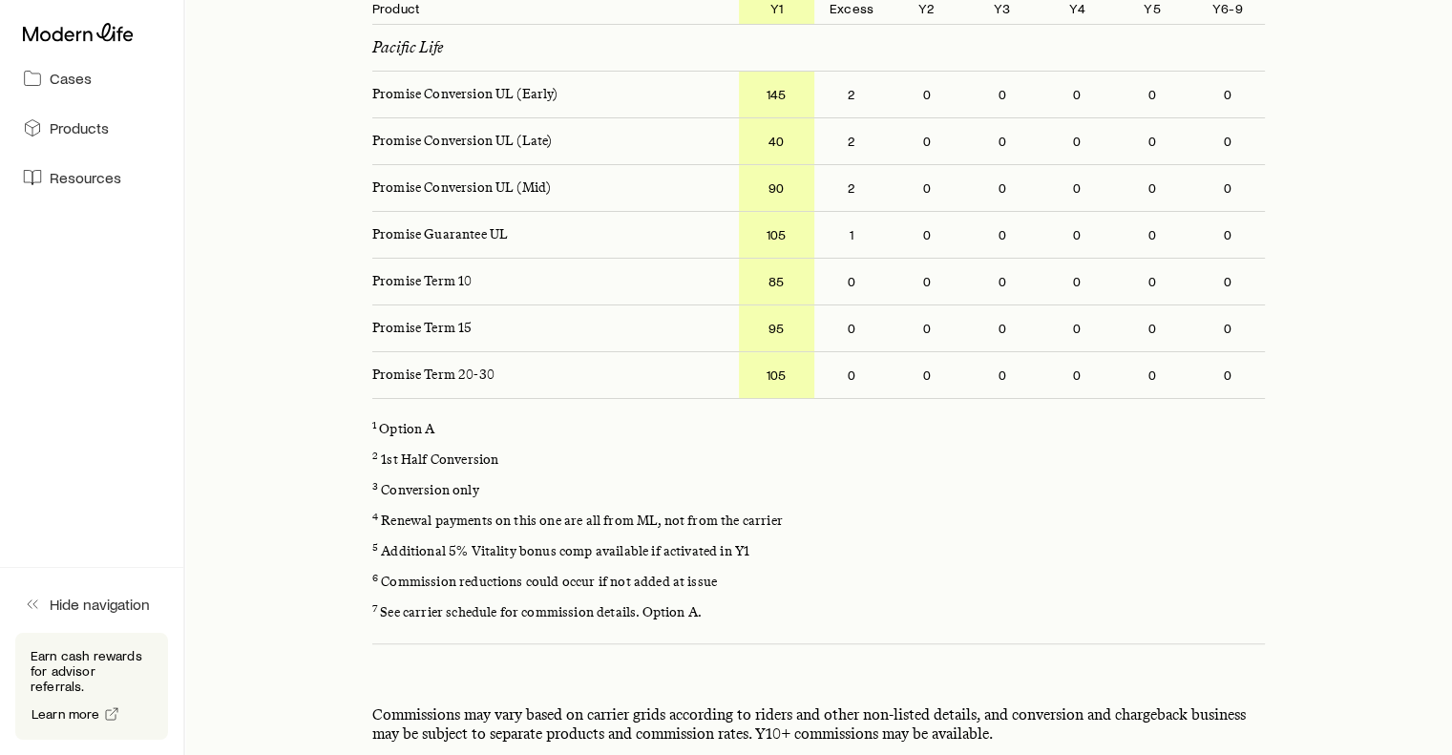
scroll to position [0, 0]
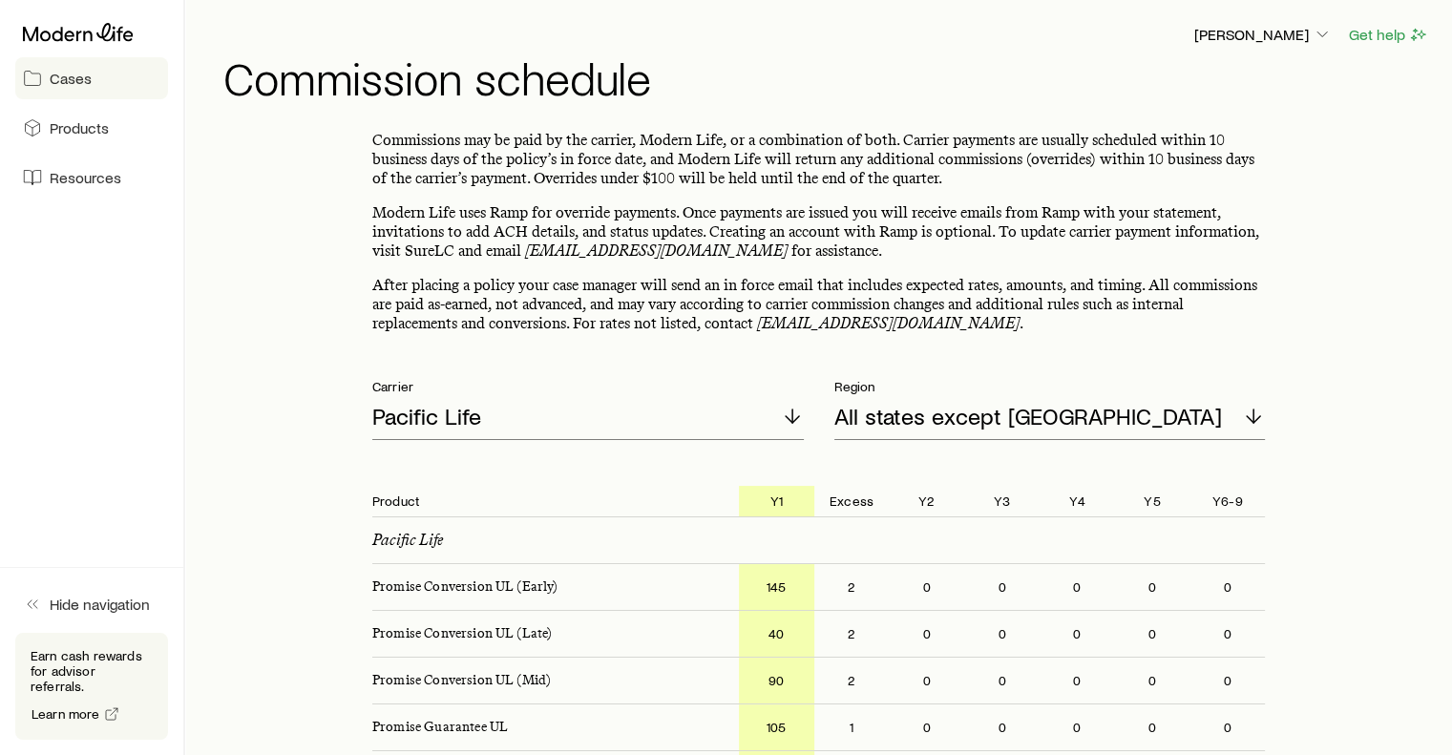
click at [74, 81] on span "Cases" at bounding box center [71, 78] width 42 height 19
